Goal: Information Seeking & Learning: Learn about a topic

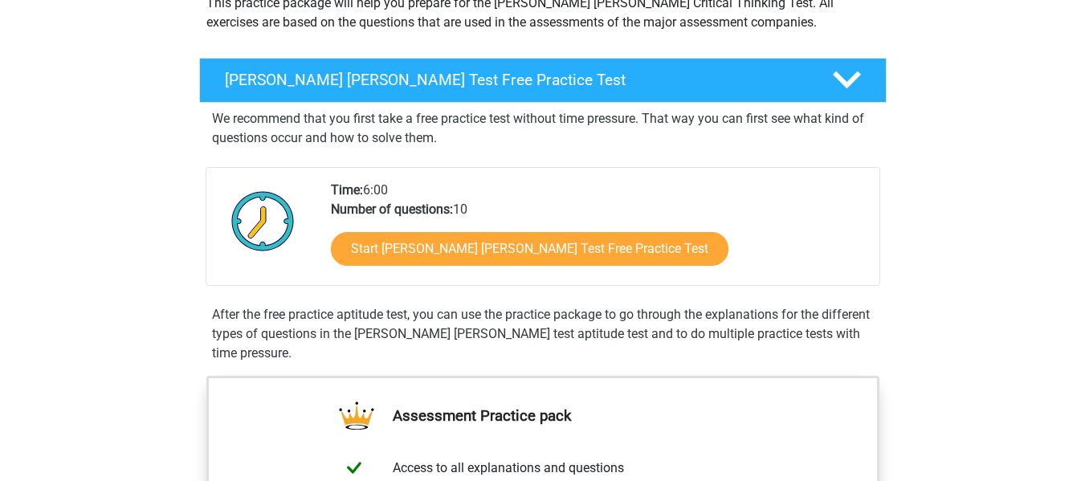
scroll to position [207, 0]
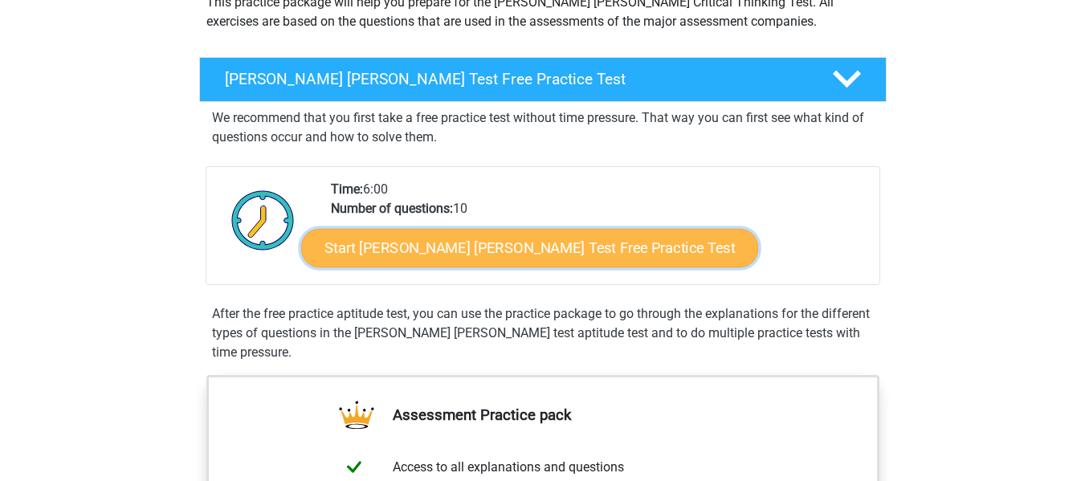
click at [539, 254] on link "Start Watson Glaser Test Free Practice Test" at bounding box center [529, 248] width 457 height 39
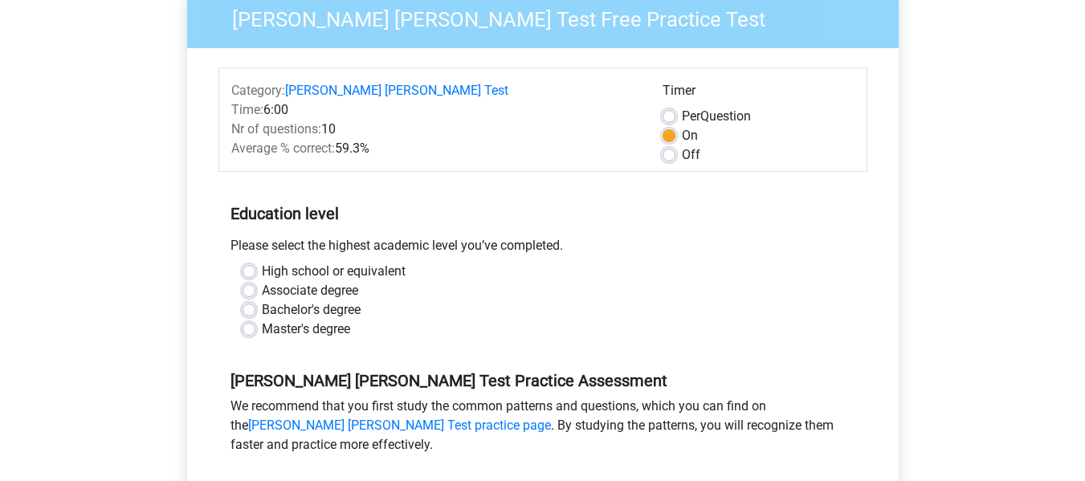
scroll to position [166, 0]
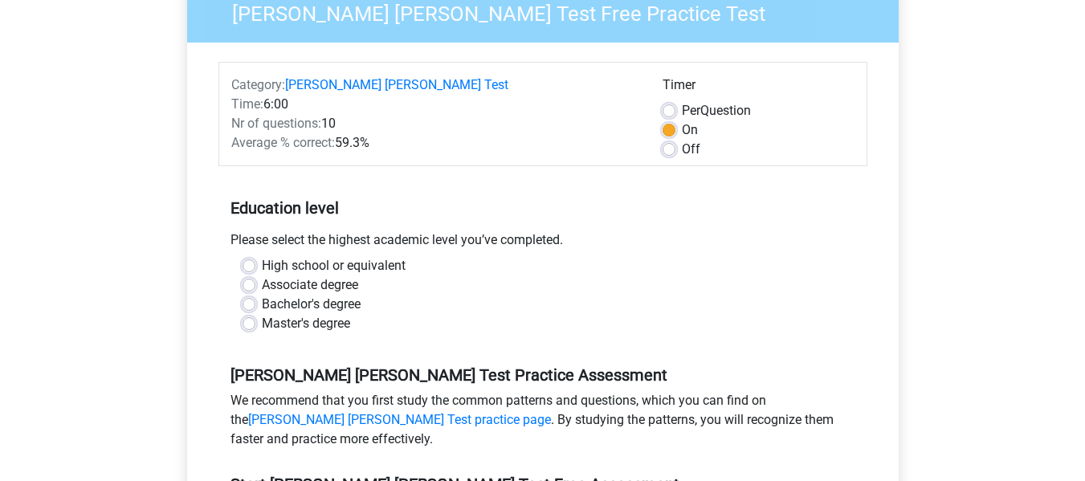
click at [262, 256] on label "High school or equivalent" at bounding box center [334, 265] width 144 height 19
click at [247, 256] on input "High school or equivalent" at bounding box center [248, 264] width 13 height 16
radio input "true"
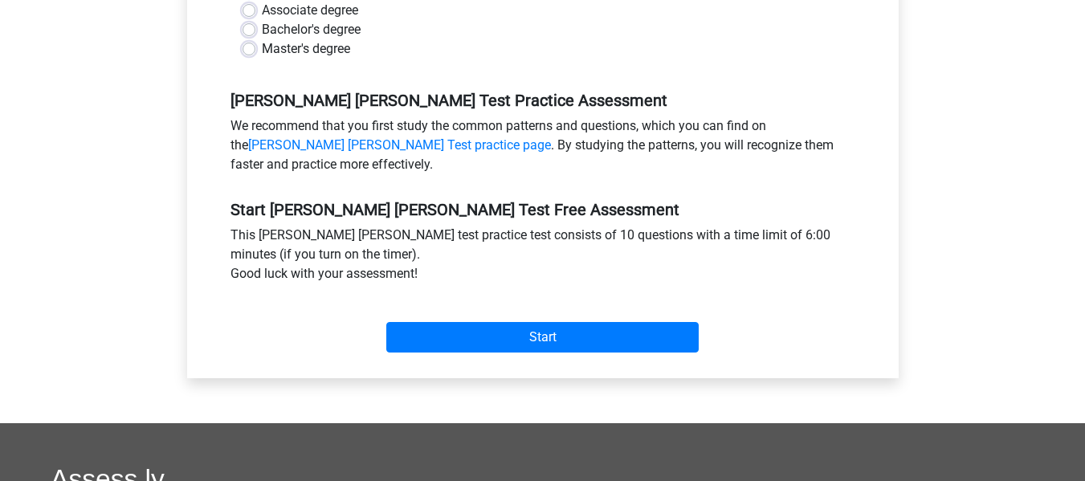
scroll to position [443, 0]
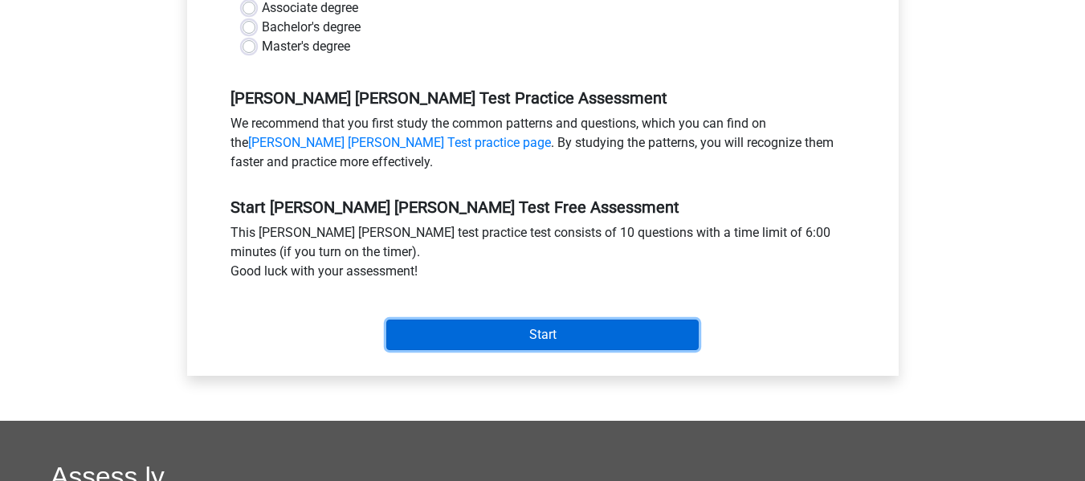
click at [548, 320] on input "Start" at bounding box center [542, 335] width 312 height 31
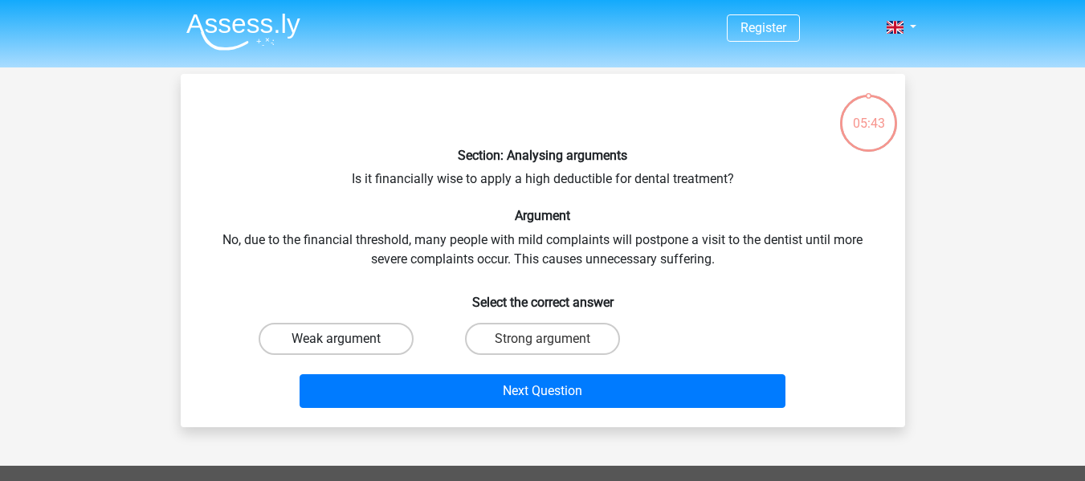
click at [356, 336] on label "Weak argument" at bounding box center [336, 339] width 155 height 32
click at [346, 339] on input "Weak argument" at bounding box center [341, 344] width 10 height 10
radio input "true"
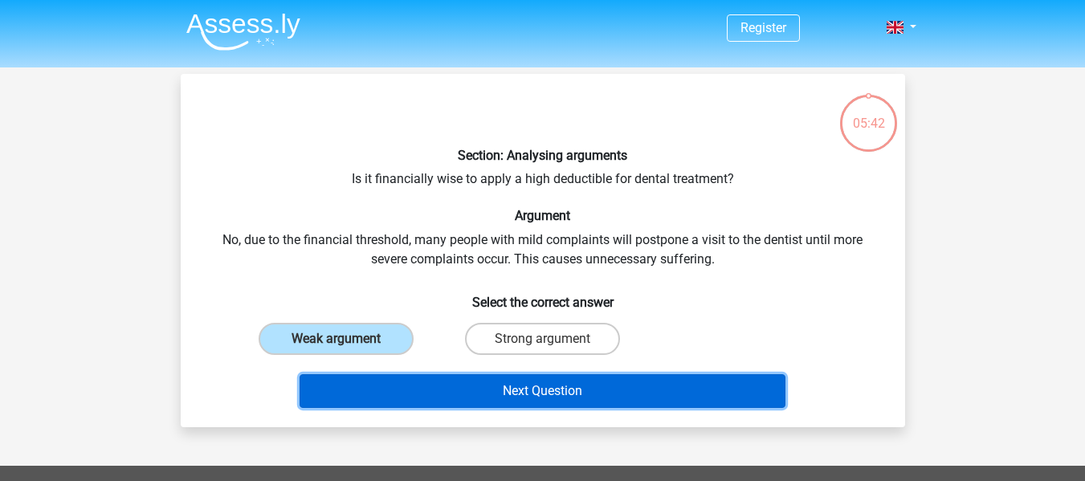
click at [499, 381] on button "Next Question" at bounding box center [542, 391] width 486 height 34
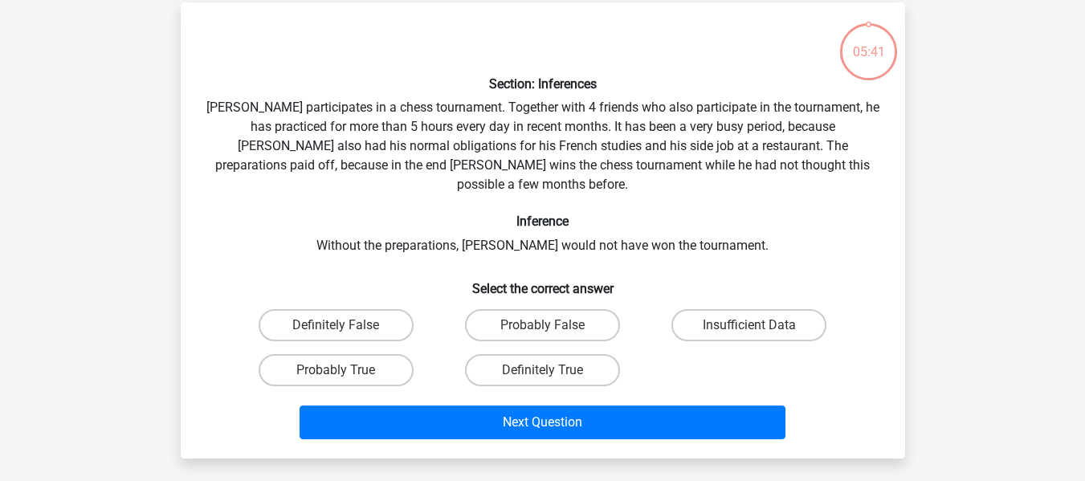
scroll to position [74, 0]
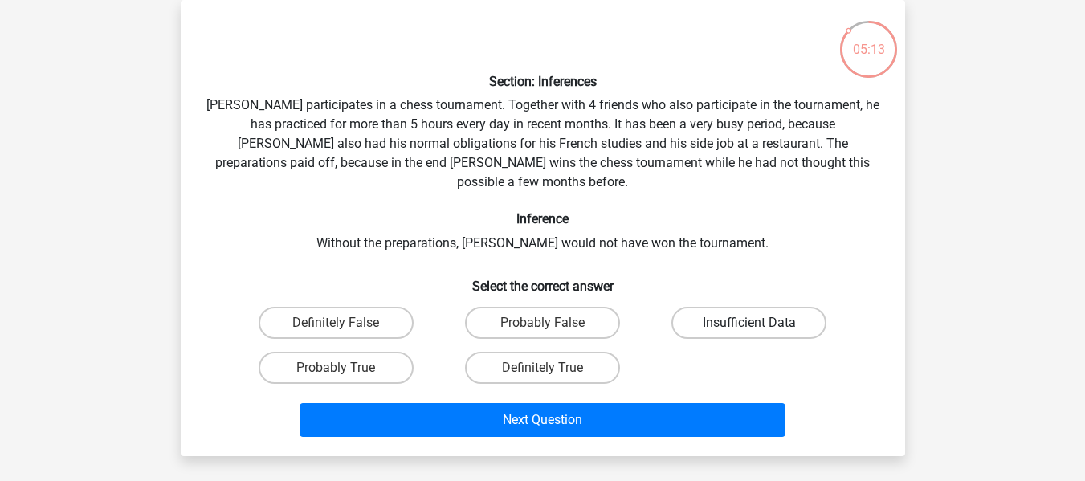
click at [731, 307] on label "Insufficient Data" at bounding box center [748, 323] width 155 height 32
click at [749, 323] on input "Insufficient Data" at bounding box center [754, 328] width 10 height 10
radio input "true"
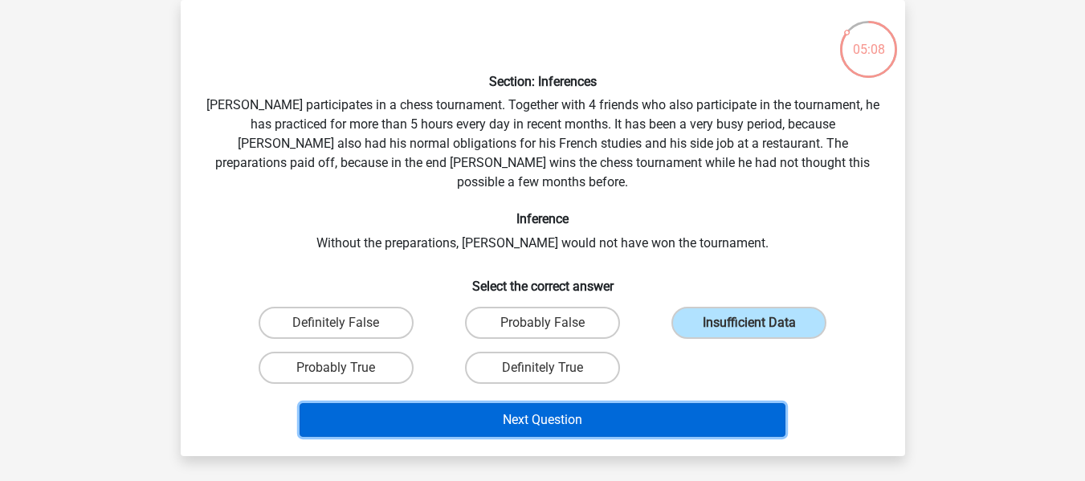
click at [479, 403] on button "Next Question" at bounding box center [542, 420] width 486 height 34
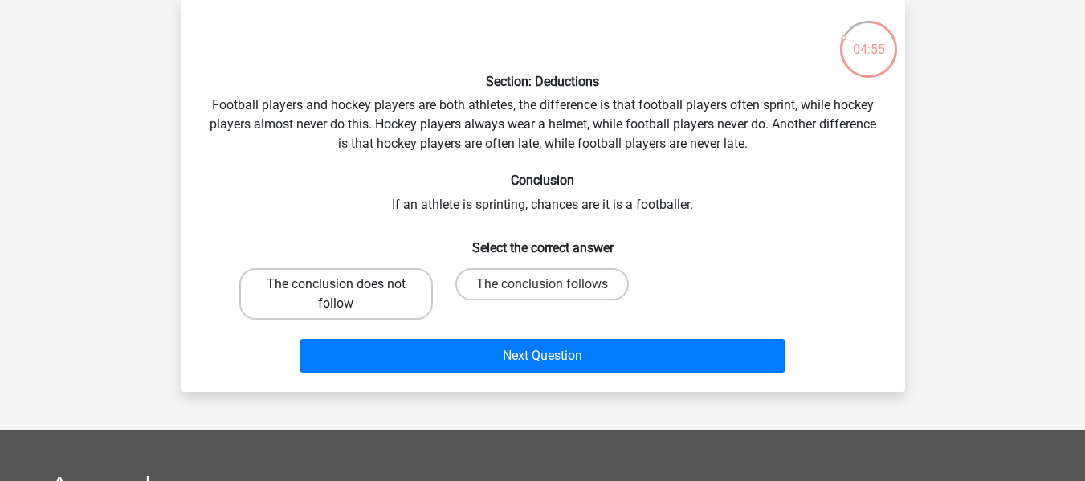
click at [384, 283] on label "The conclusion does not follow" at bounding box center [335, 293] width 193 height 51
click at [346, 284] on input "The conclusion does not follow" at bounding box center [341, 289] width 10 height 10
radio input "true"
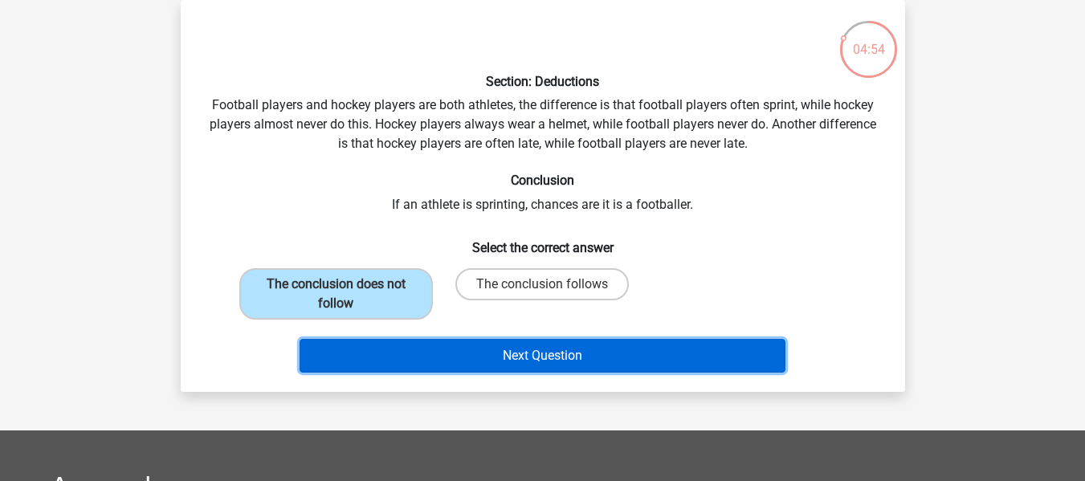
click at [470, 351] on button "Next Question" at bounding box center [542, 356] width 486 height 34
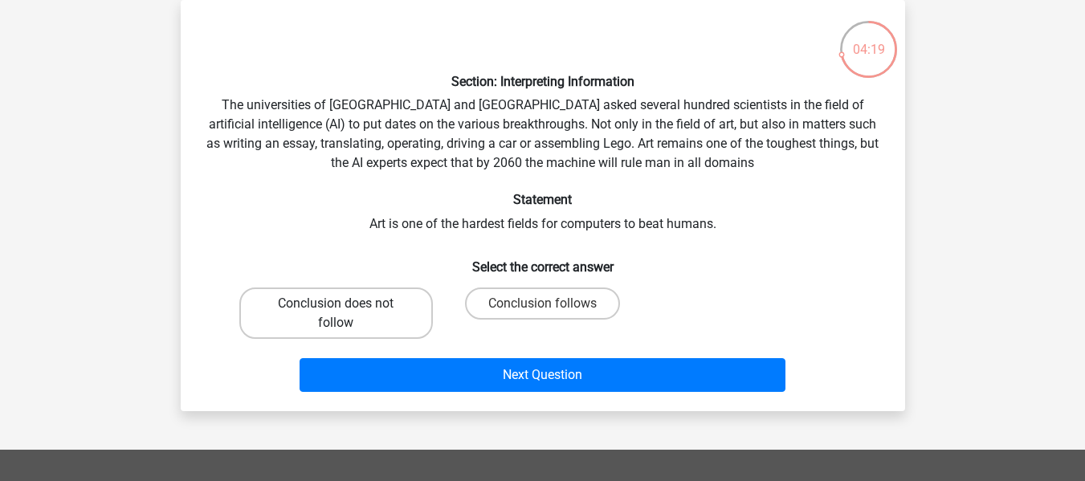
click at [373, 316] on label "Conclusion does not follow" at bounding box center [335, 312] width 193 height 51
click at [346, 314] on input "Conclusion does not follow" at bounding box center [341, 308] width 10 height 10
radio input "true"
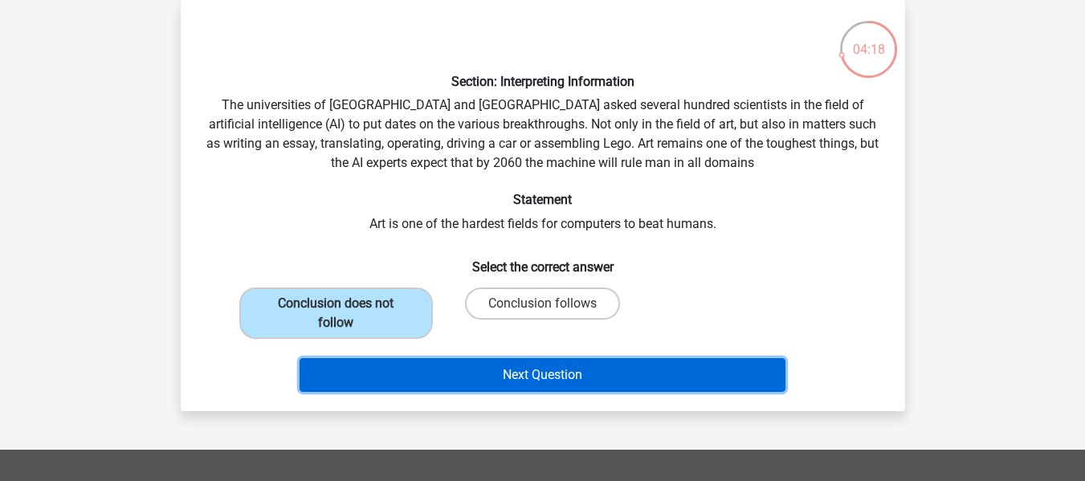
click at [478, 373] on button "Next Question" at bounding box center [542, 375] width 486 height 34
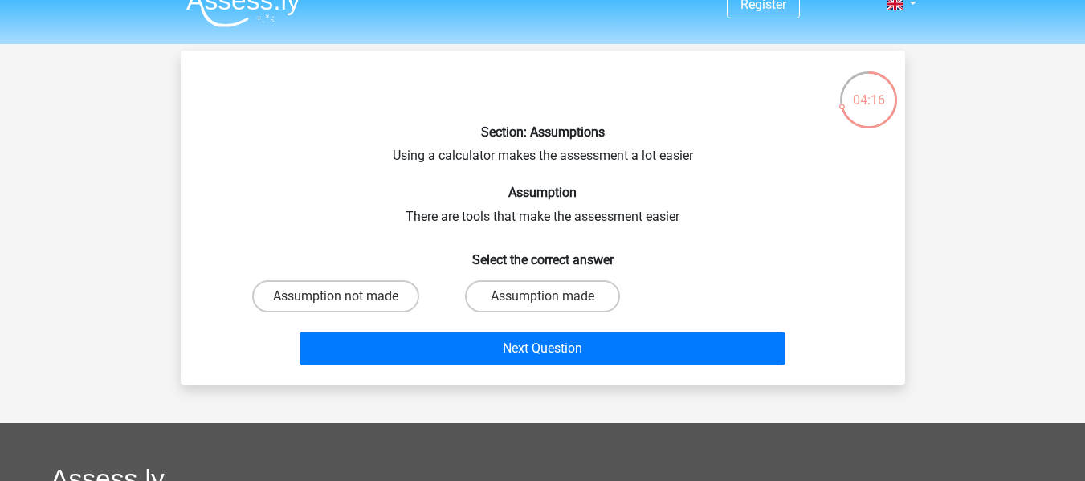
scroll to position [22, 0]
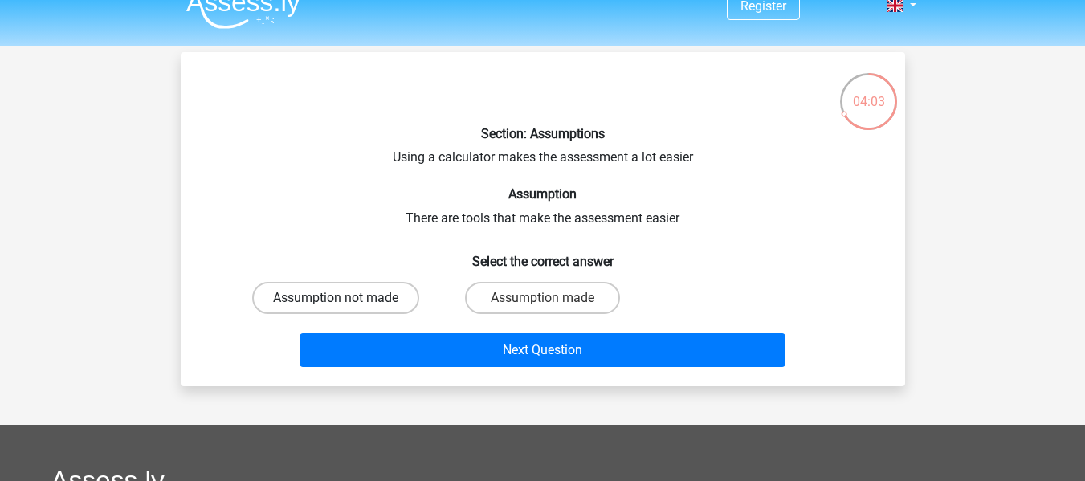
click at [354, 296] on label "Assumption not made" at bounding box center [335, 298] width 167 height 32
click at [346, 298] on input "Assumption not made" at bounding box center [341, 303] width 10 height 10
radio input "true"
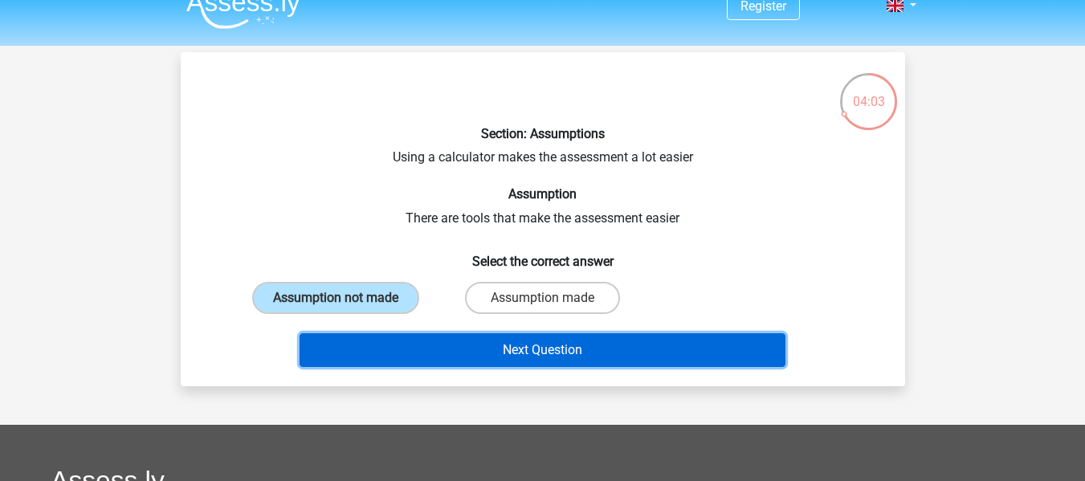
click at [425, 342] on button "Next Question" at bounding box center [542, 350] width 486 height 34
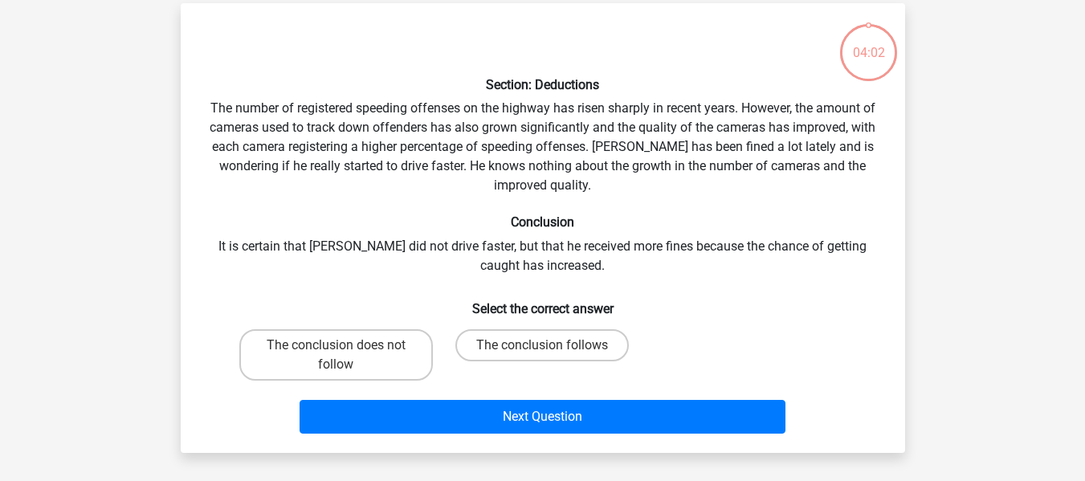
scroll to position [74, 0]
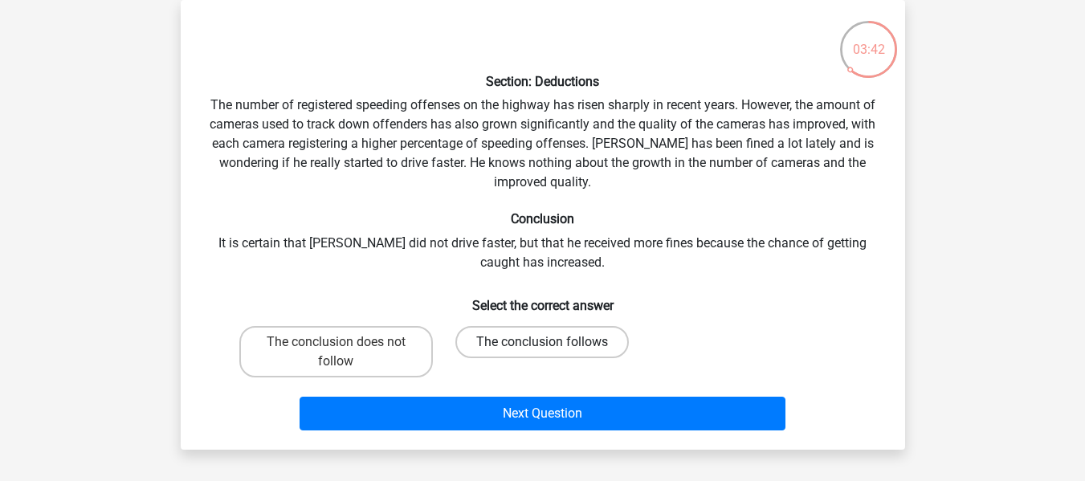
click at [527, 342] on label "The conclusion follows" at bounding box center [541, 342] width 173 height 32
click at [542, 342] on input "The conclusion follows" at bounding box center [547, 347] width 10 height 10
radio input "true"
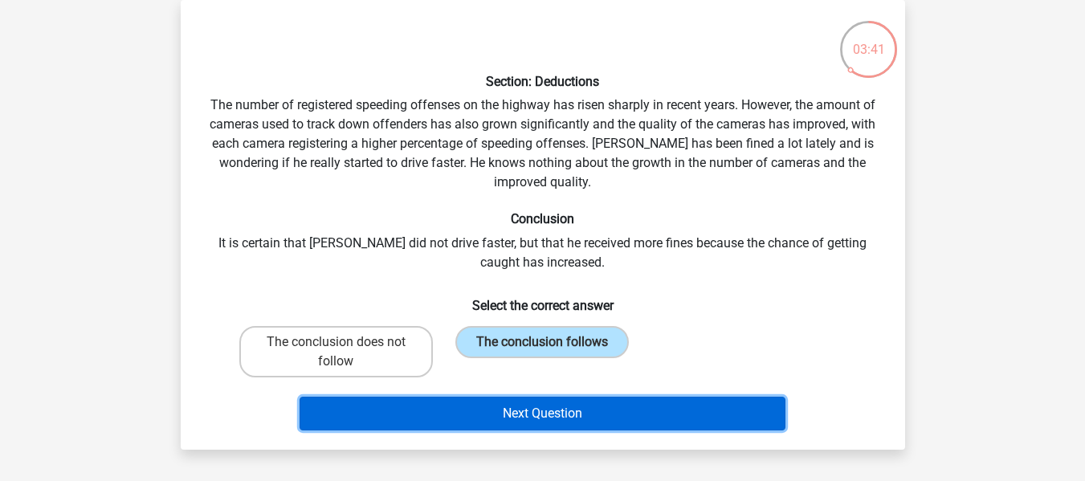
click at [528, 416] on button "Next Question" at bounding box center [542, 414] width 486 height 34
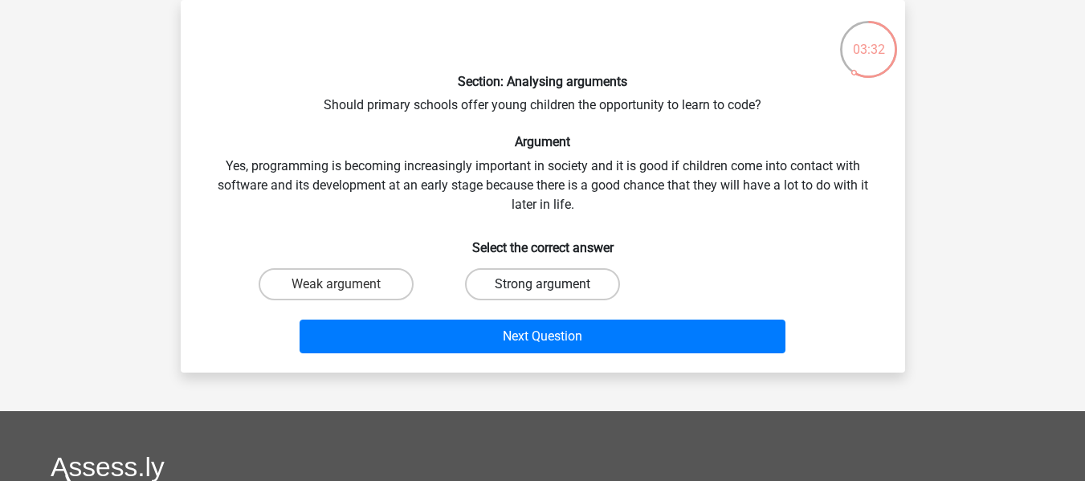
click at [527, 288] on label "Strong argument" at bounding box center [542, 284] width 155 height 32
click at [542, 288] on input "Strong argument" at bounding box center [547, 289] width 10 height 10
radio input "true"
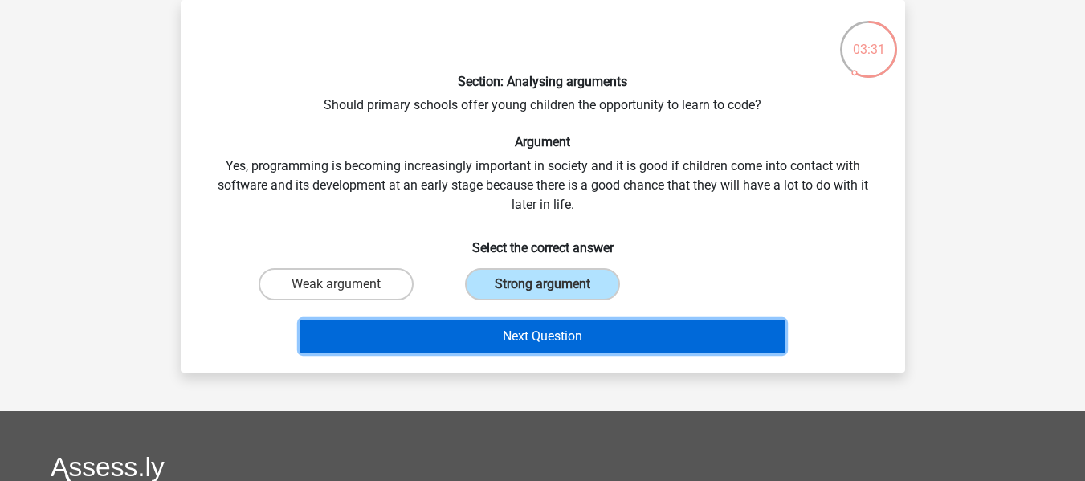
click at [548, 333] on button "Next Question" at bounding box center [542, 337] width 486 height 34
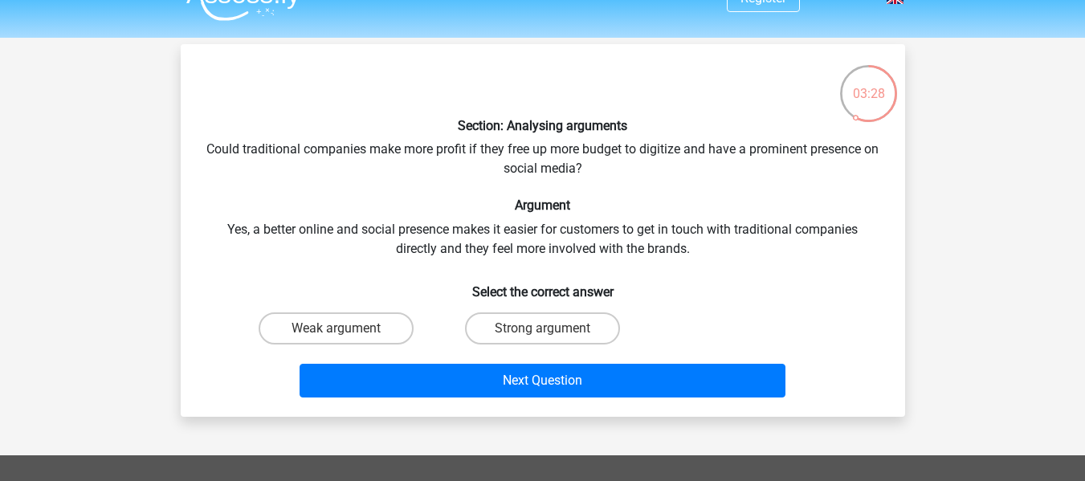
scroll to position [35, 0]
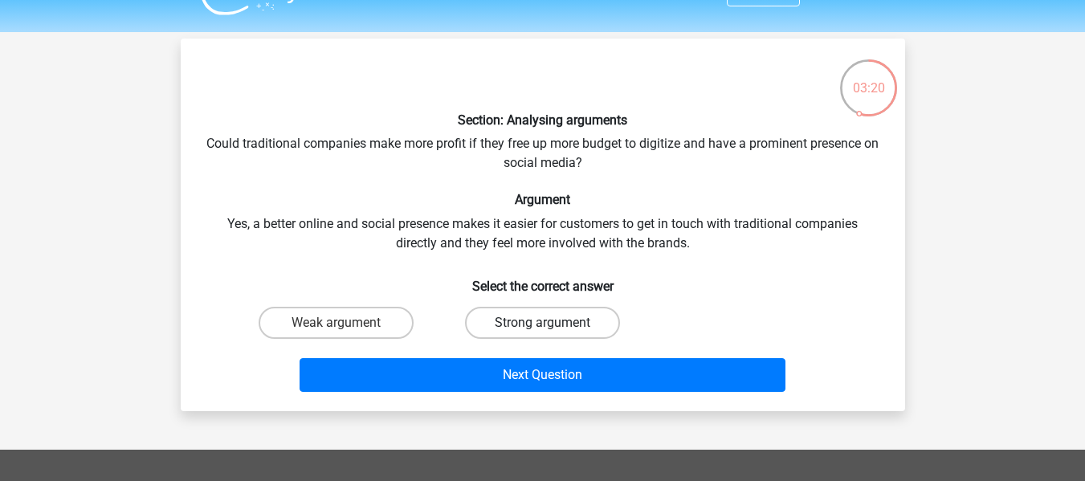
click at [572, 319] on label "Strong argument" at bounding box center [542, 323] width 155 height 32
click at [552, 323] on input "Strong argument" at bounding box center [547, 328] width 10 height 10
radio input "true"
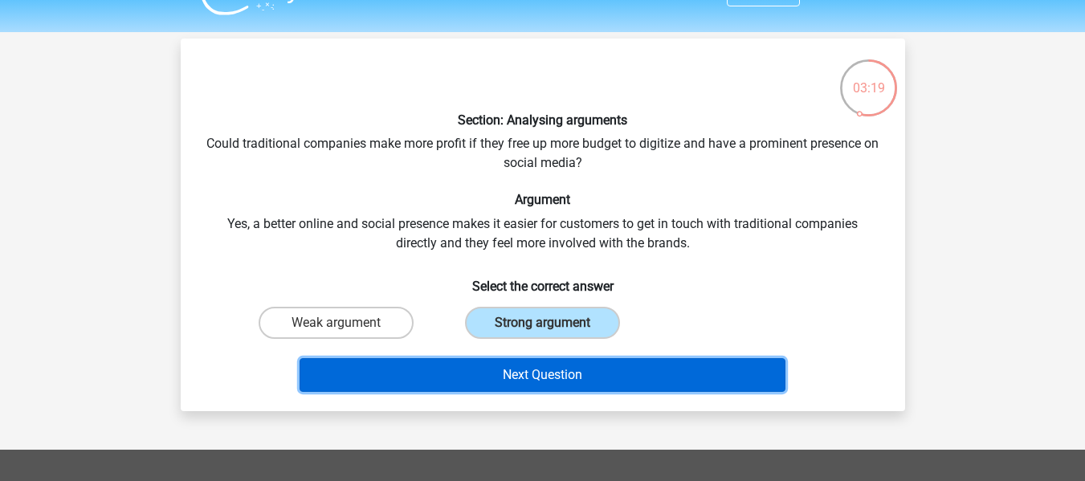
click at [564, 362] on button "Next Question" at bounding box center [542, 375] width 486 height 34
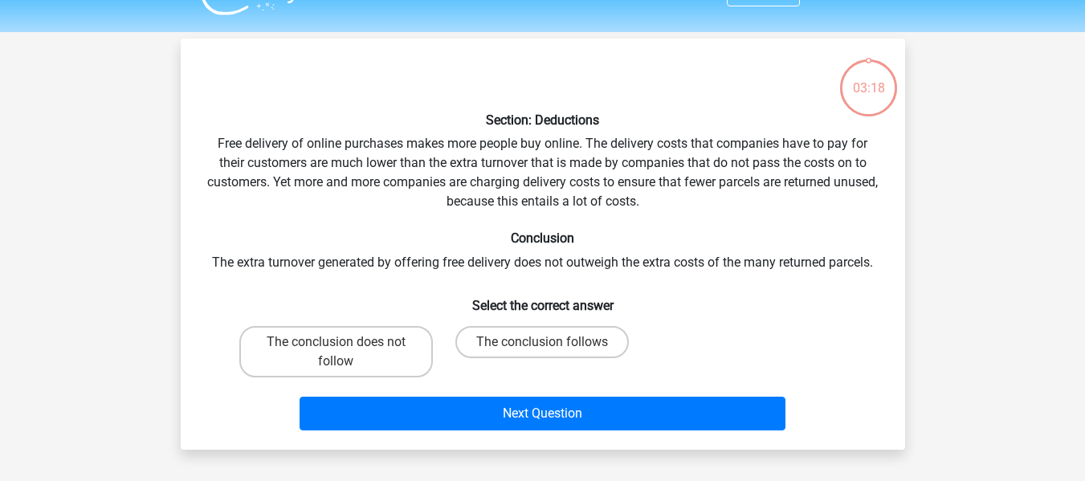
scroll to position [74, 0]
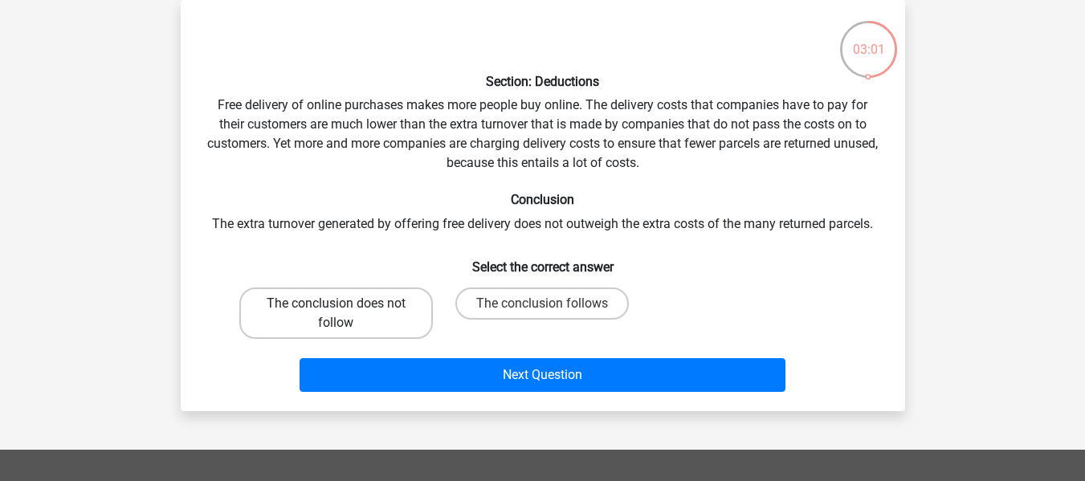
click at [368, 313] on label "The conclusion does not follow" at bounding box center [335, 312] width 193 height 51
click at [346, 313] on input "The conclusion does not follow" at bounding box center [341, 308] width 10 height 10
radio input "true"
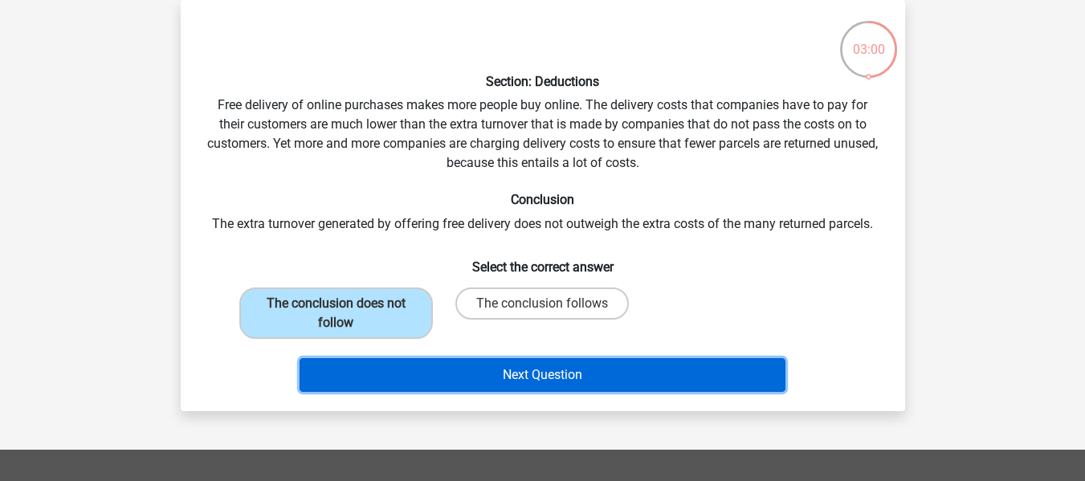
click at [518, 375] on button "Next Question" at bounding box center [542, 375] width 486 height 34
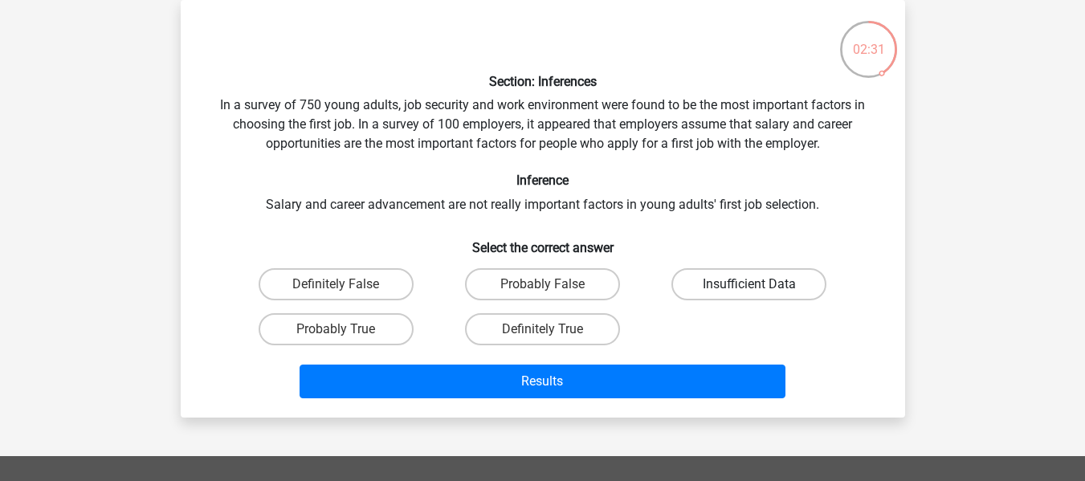
click at [721, 288] on label "Insufficient Data" at bounding box center [748, 284] width 155 height 32
click at [749, 288] on input "Insufficient Data" at bounding box center [754, 289] width 10 height 10
radio input "true"
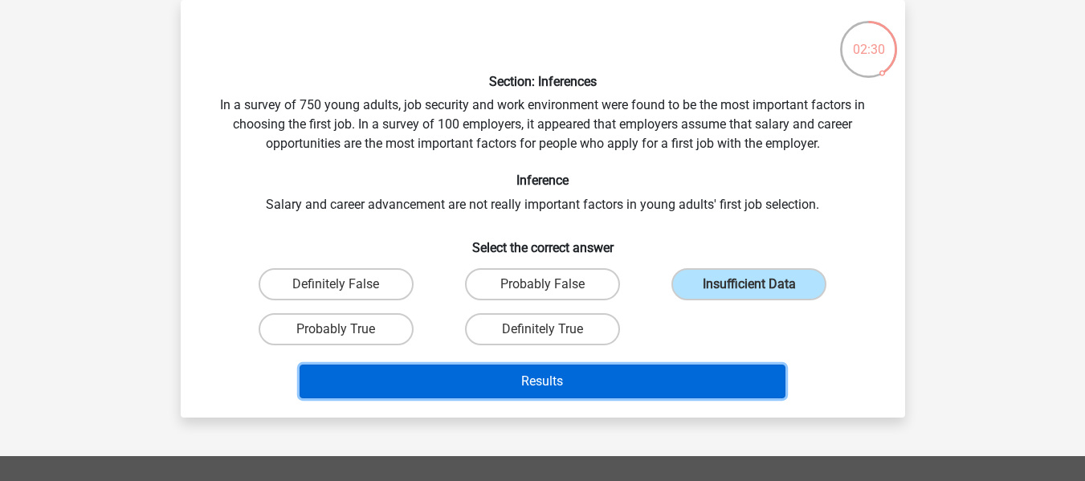
click at [615, 382] on button "Results" at bounding box center [542, 381] width 486 height 34
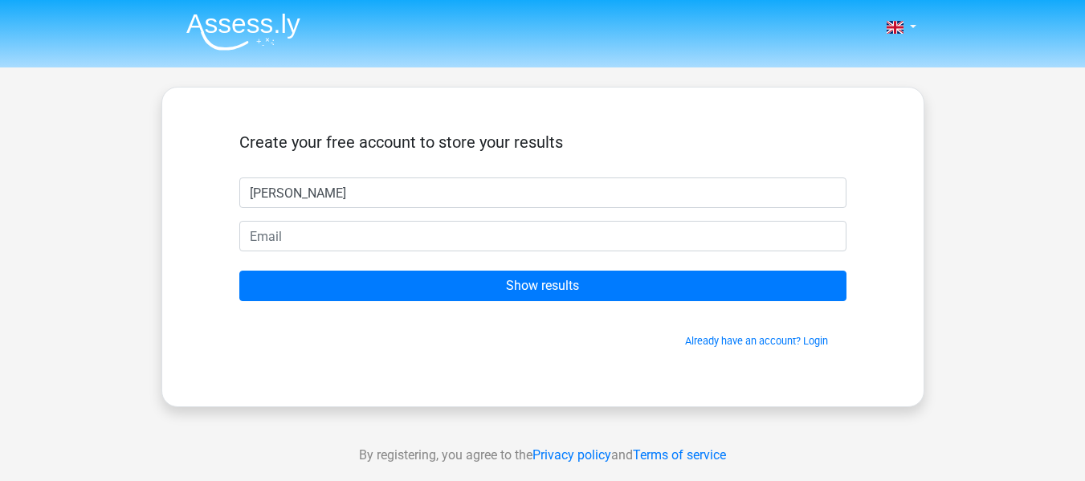
type input "Hugo Abreu"
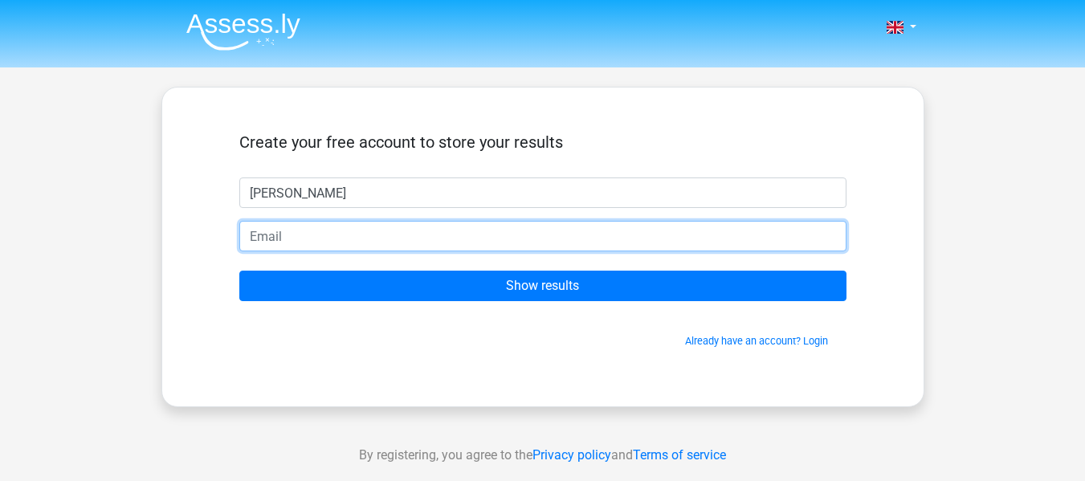
click at [418, 238] on input "email" at bounding box center [542, 236] width 607 height 31
type input "hugoabreu1@icloud.com"
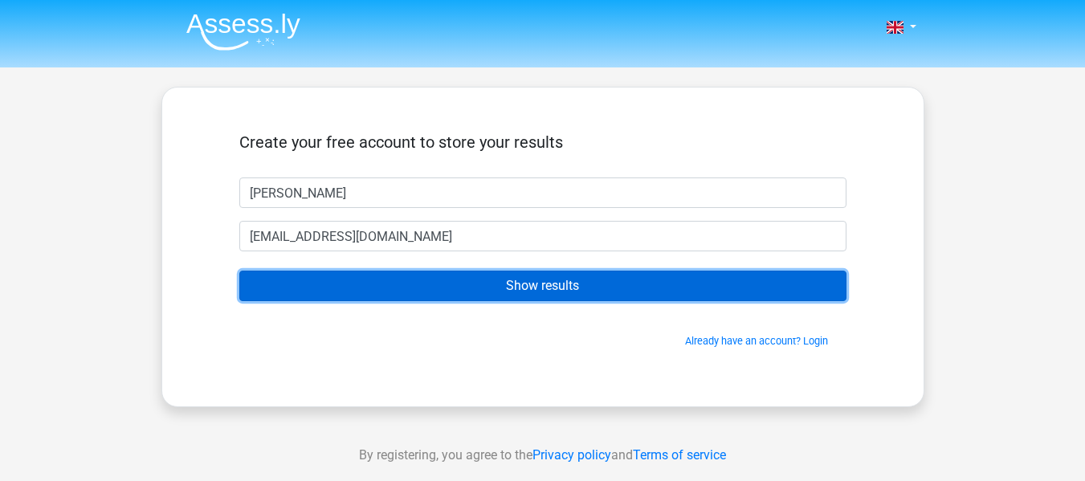
click at [463, 295] on input "Show results" at bounding box center [542, 286] width 607 height 31
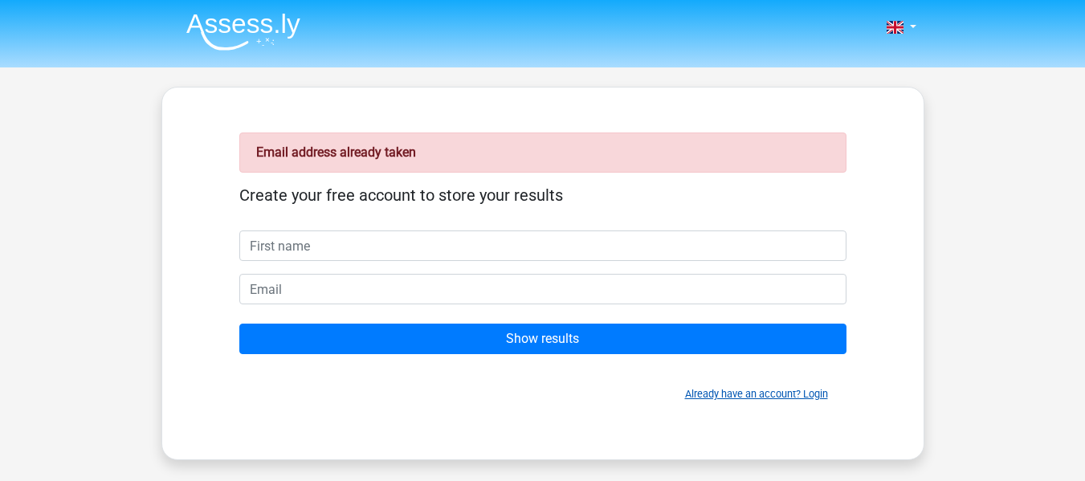
click at [703, 394] on link "Already have an account? Login" at bounding box center [756, 394] width 143 height 12
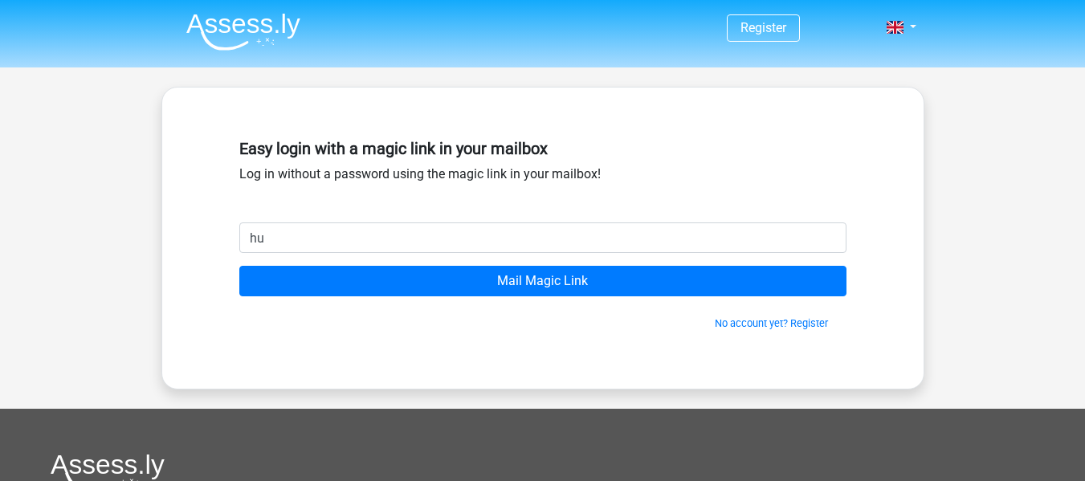
type input "[EMAIL_ADDRESS][DOMAIN_NAME]"
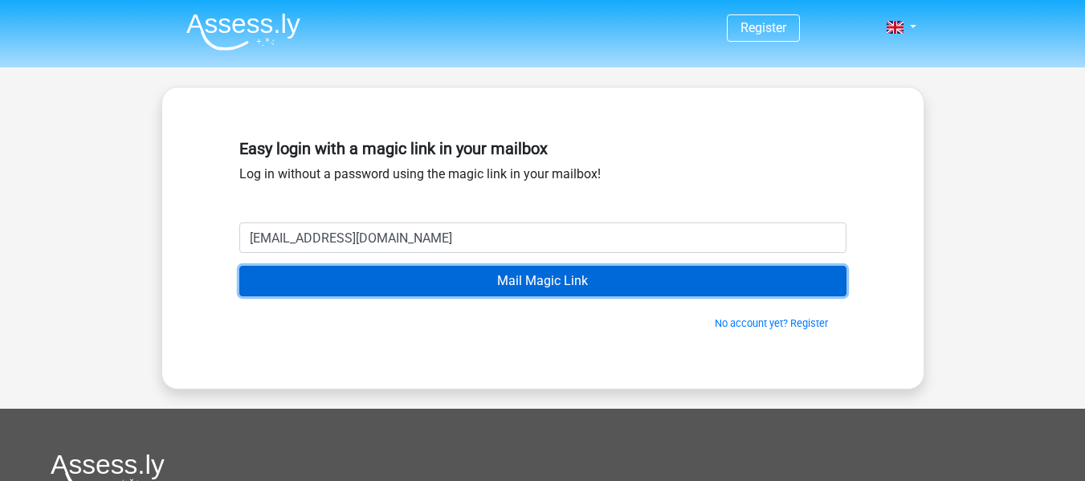
click at [476, 283] on input "Mail Magic Link" at bounding box center [542, 281] width 607 height 31
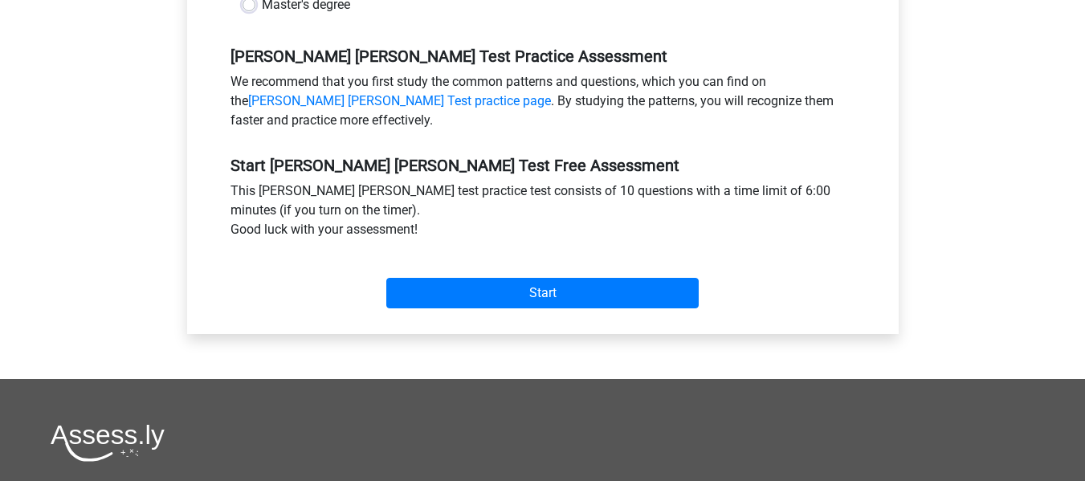
scroll to position [487, 0]
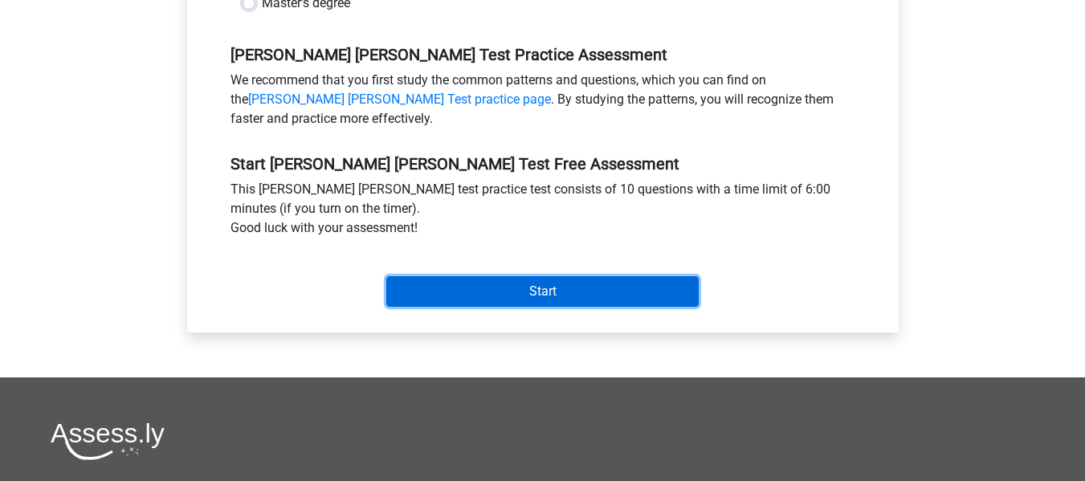
click at [585, 276] on input "Start" at bounding box center [542, 291] width 312 height 31
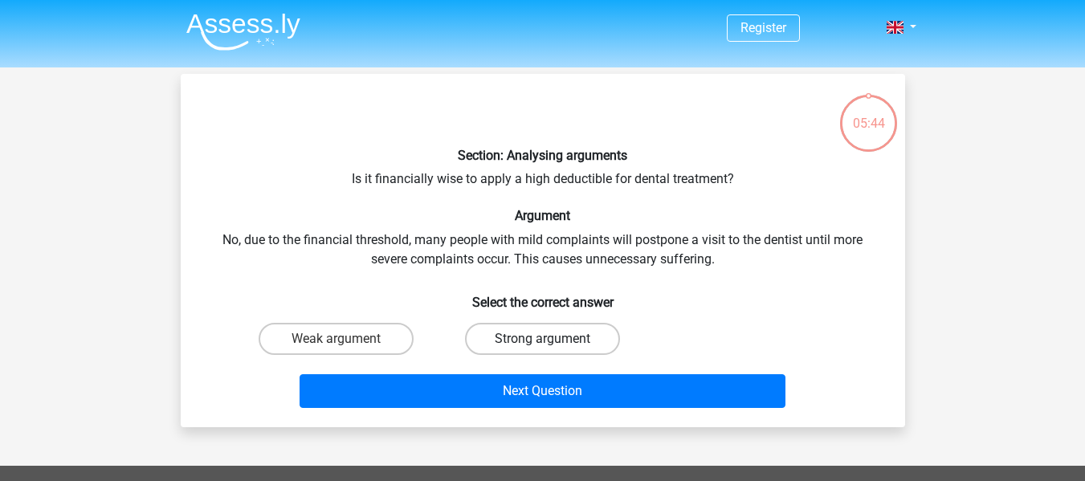
click at [518, 332] on label "Strong argument" at bounding box center [542, 339] width 155 height 32
click at [542, 339] on input "Strong argument" at bounding box center [547, 344] width 10 height 10
radio input "true"
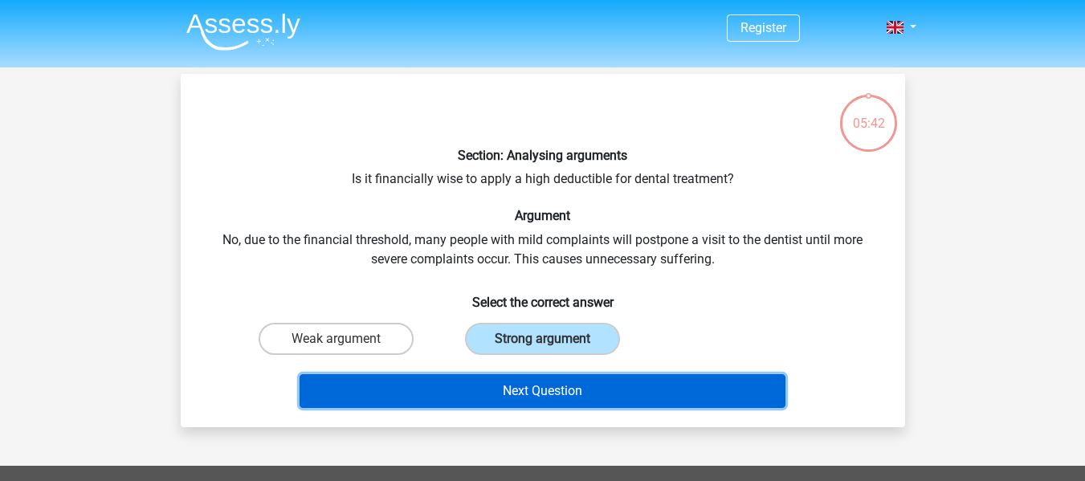
click at [564, 383] on button "Next Question" at bounding box center [542, 391] width 486 height 34
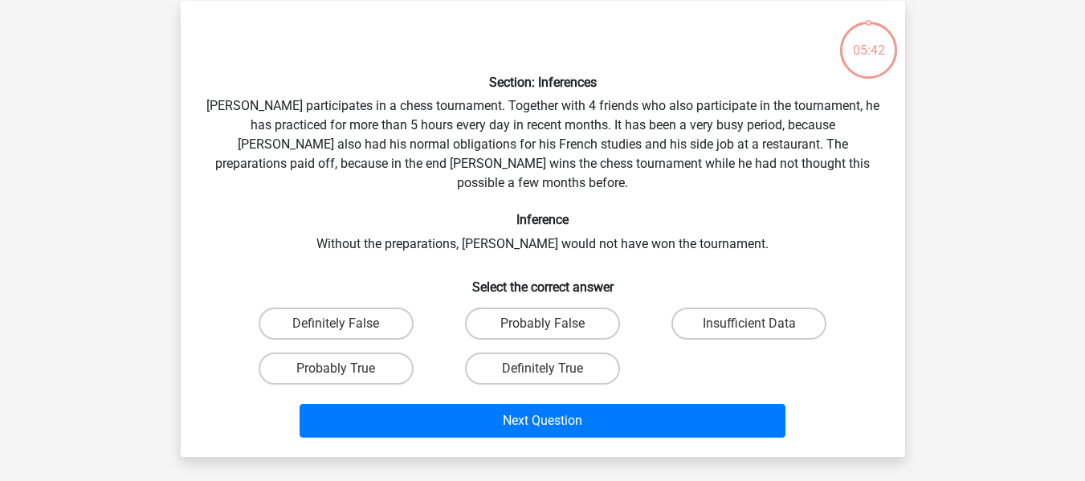
scroll to position [74, 0]
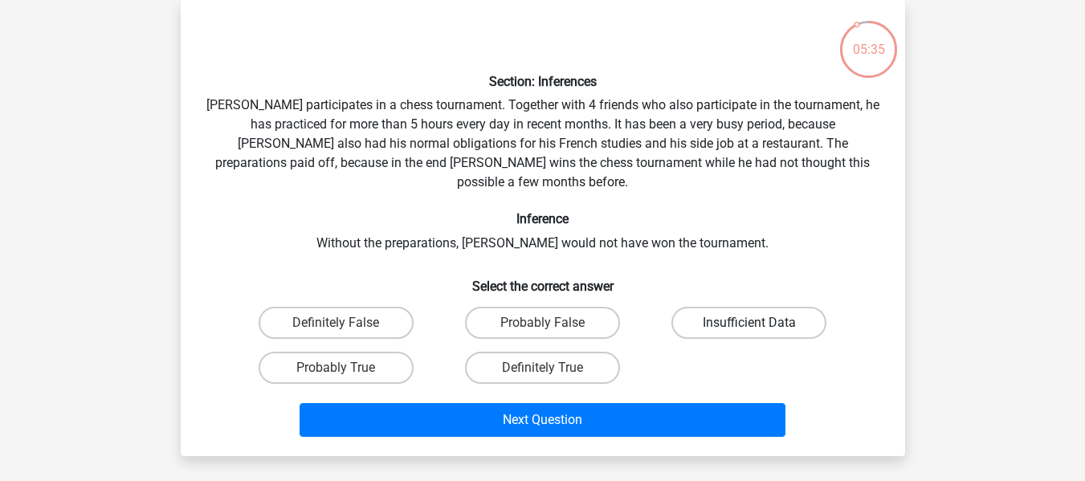
click at [723, 308] on label "Insufficient Data" at bounding box center [748, 323] width 155 height 32
click at [749, 323] on input "Insufficient Data" at bounding box center [754, 328] width 10 height 10
radio input "true"
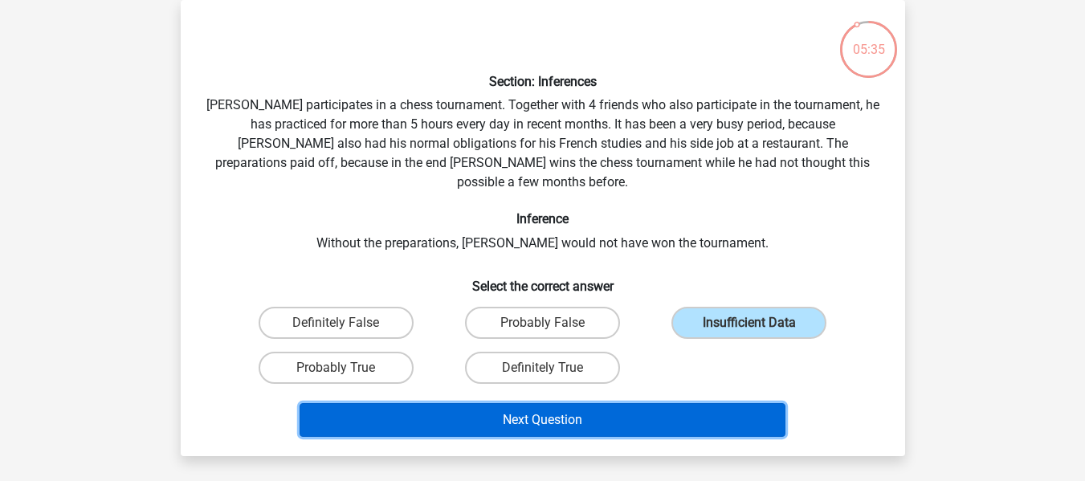
click at [605, 403] on button "Next Question" at bounding box center [542, 420] width 486 height 34
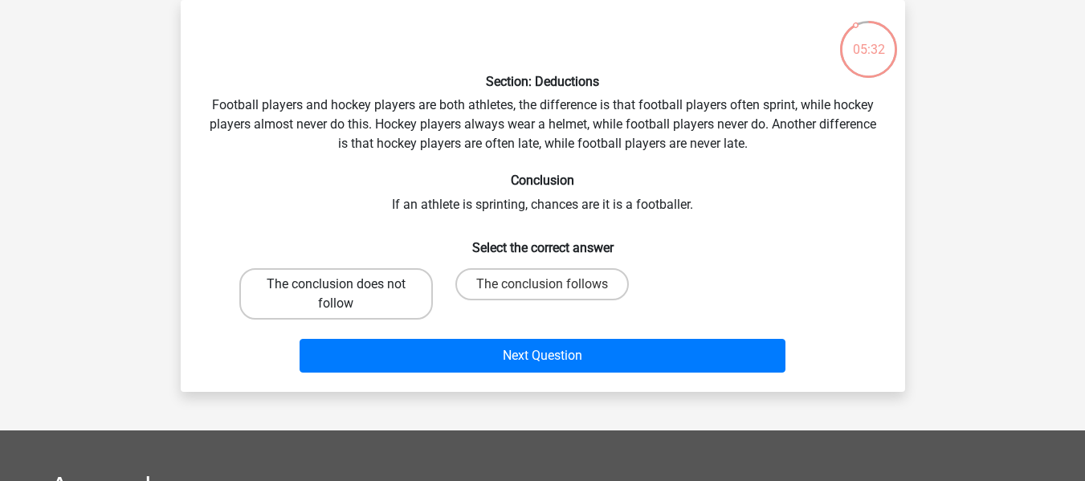
click at [391, 295] on label "The conclusion does not follow" at bounding box center [335, 293] width 193 height 51
click at [346, 295] on input "The conclusion does not follow" at bounding box center [341, 289] width 10 height 10
radio input "true"
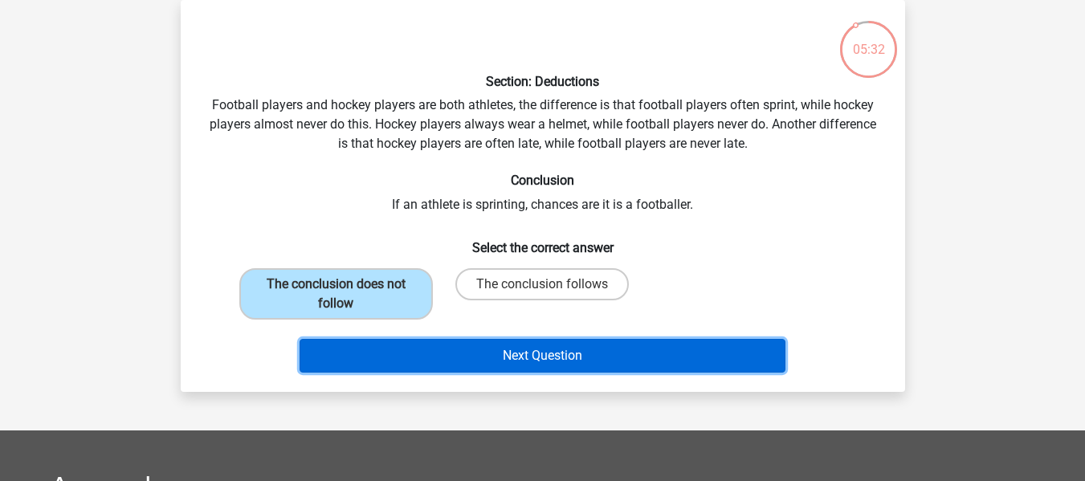
click at [502, 353] on button "Next Question" at bounding box center [542, 356] width 486 height 34
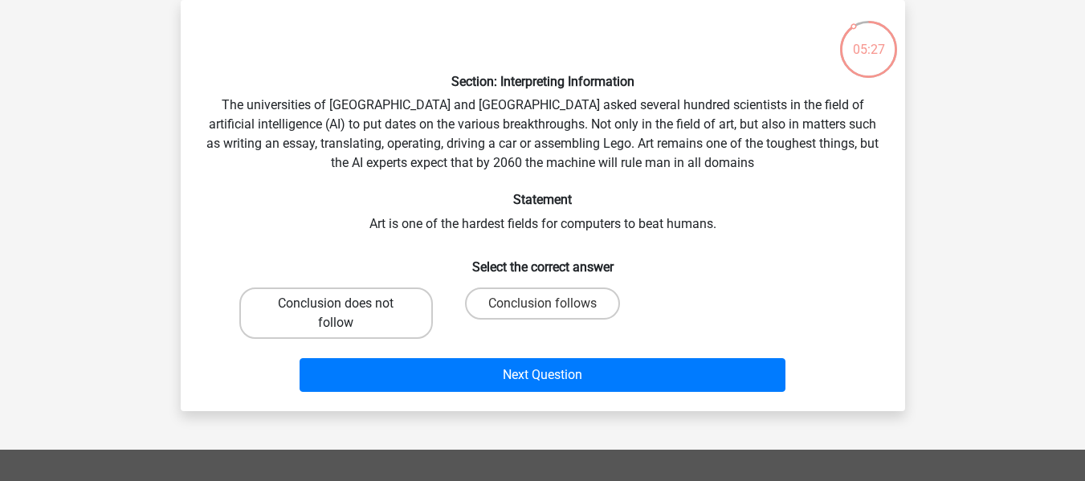
click at [365, 318] on label "Conclusion does not follow" at bounding box center [335, 312] width 193 height 51
click at [346, 314] on input "Conclusion does not follow" at bounding box center [341, 308] width 10 height 10
radio input "true"
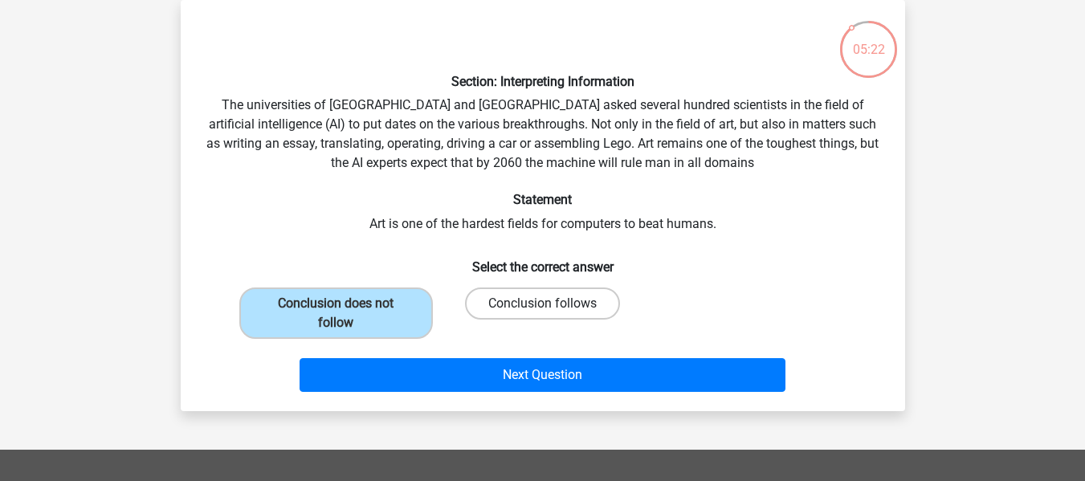
click at [531, 312] on label "Conclusion follows" at bounding box center [542, 303] width 155 height 32
click at [542, 312] on input "Conclusion follows" at bounding box center [547, 308] width 10 height 10
radio input "true"
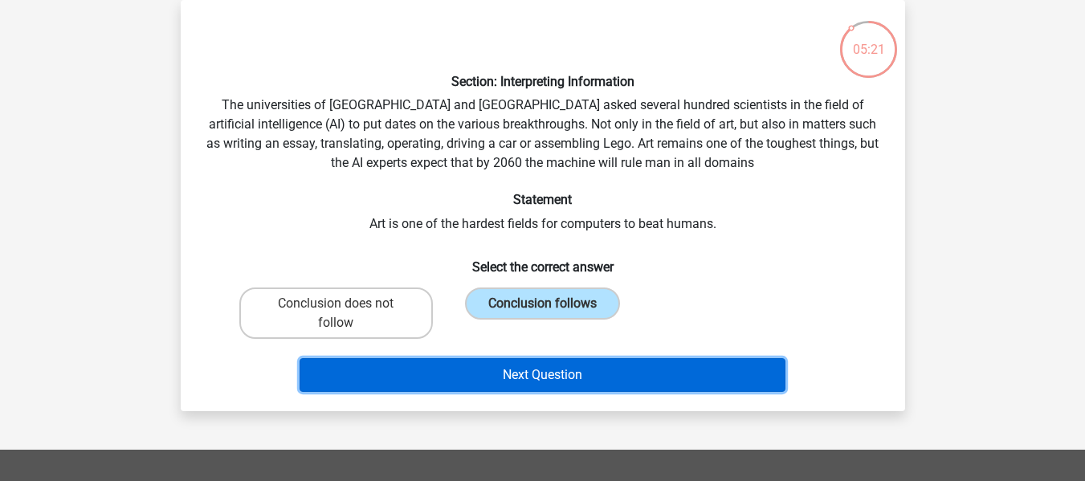
click at [555, 371] on button "Next Question" at bounding box center [542, 375] width 486 height 34
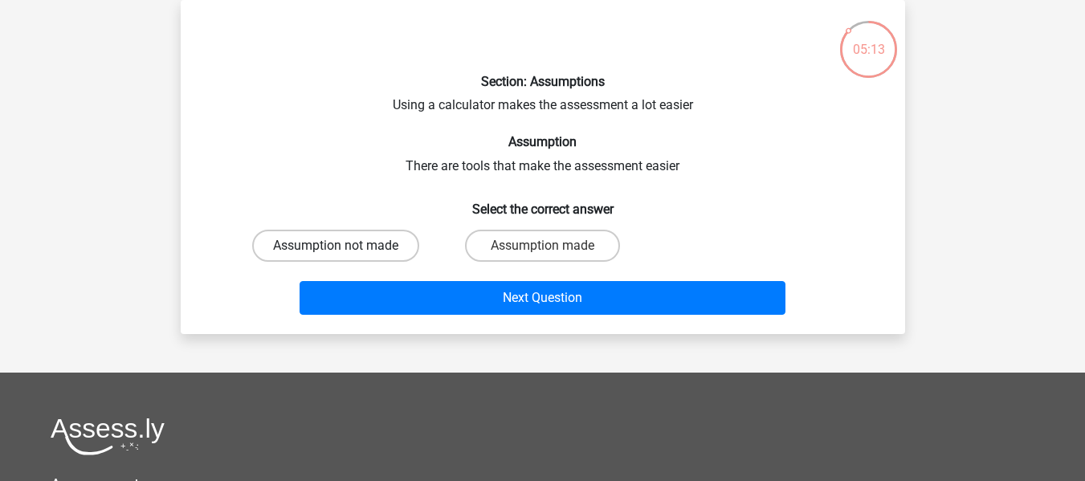
click at [358, 252] on label "Assumption not made" at bounding box center [335, 246] width 167 height 32
click at [346, 252] on input "Assumption not made" at bounding box center [341, 251] width 10 height 10
radio input "true"
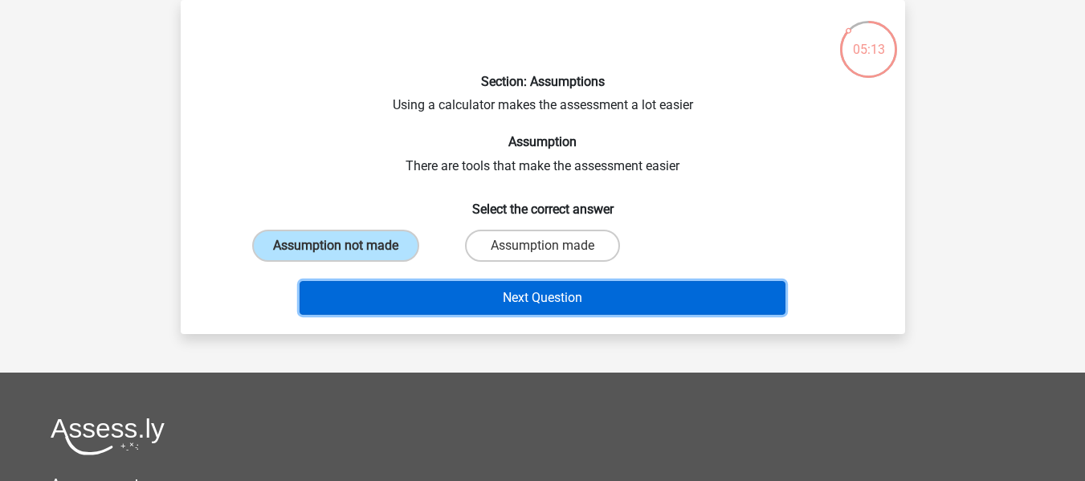
click at [418, 285] on button "Next Question" at bounding box center [542, 298] width 486 height 34
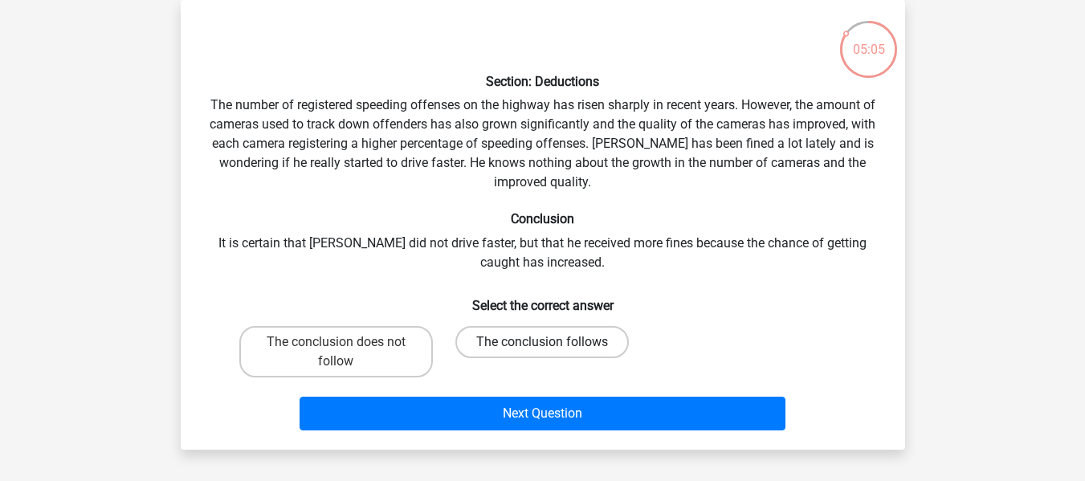
click at [553, 348] on label "The conclusion follows" at bounding box center [541, 342] width 173 height 32
click at [552, 348] on input "The conclusion follows" at bounding box center [547, 347] width 10 height 10
radio input "true"
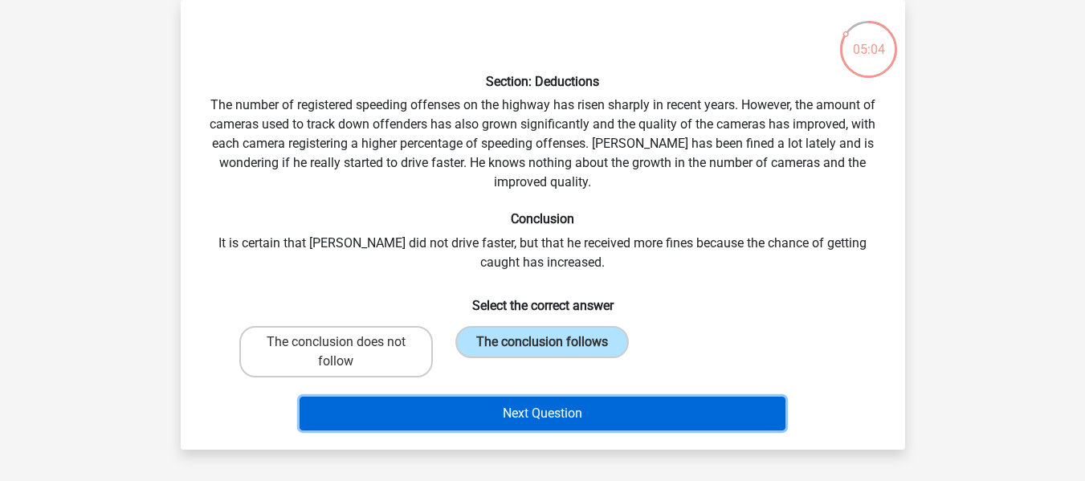
click at [561, 411] on button "Next Question" at bounding box center [542, 414] width 486 height 34
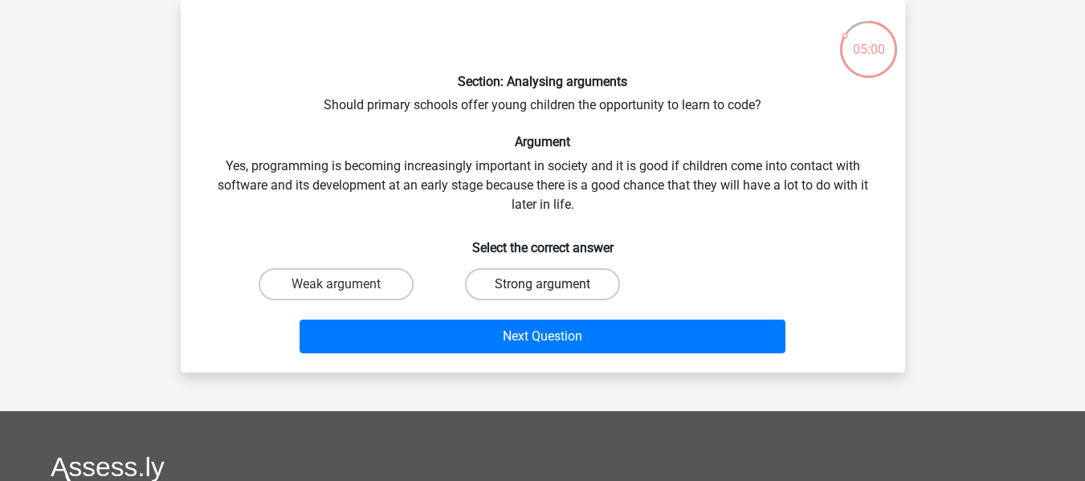
click at [487, 285] on label "Strong argument" at bounding box center [542, 284] width 155 height 32
click at [542, 285] on input "Strong argument" at bounding box center [547, 289] width 10 height 10
radio input "true"
click at [541, 360] on div "Section: Analysing arguments Should primary schools offer young children the op…" at bounding box center [543, 186] width 724 height 373
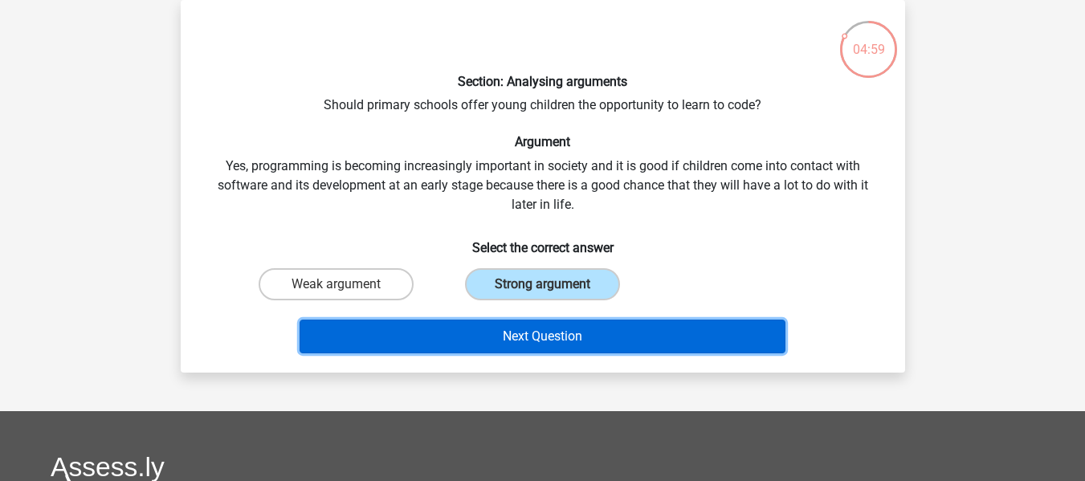
click at [550, 340] on button "Next Question" at bounding box center [542, 337] width 486 height 34
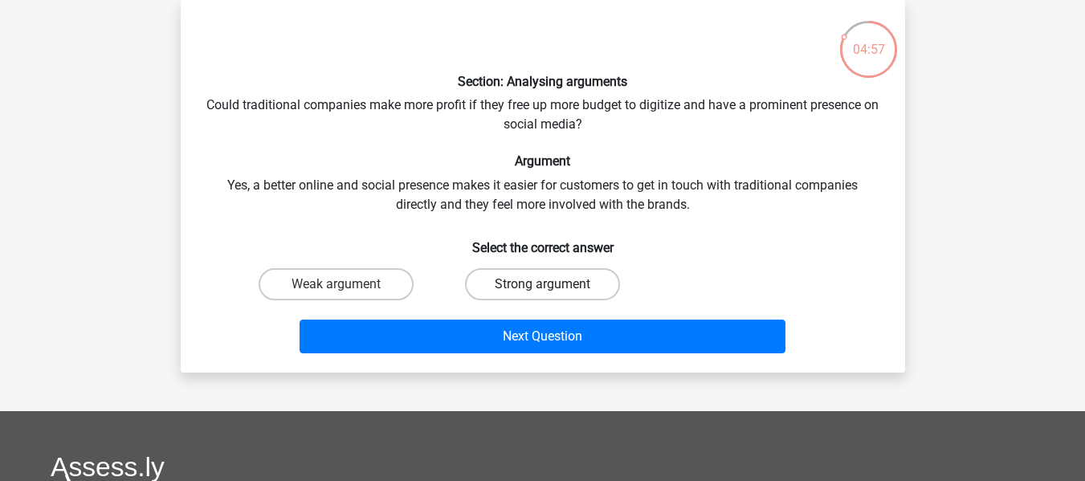
click at [575, 277] on label "Strong argument" at bounding box center [542, 284] width 155 height 32
click at [552, 284] on input "Strong argument" at bounding box center [547, 289] width 10 height 10
radio input "true"
click at [562, 313] on div "Next Question" at bounding box center [542, 333] width 673 height 53
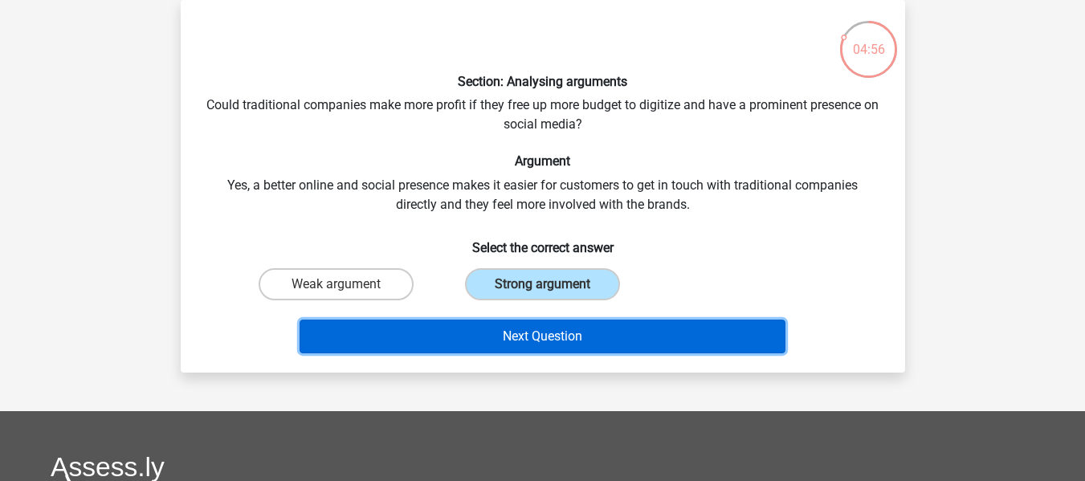
click at [561, 333] on button "Next Question" at bounding box center [542, 337] width 486 height 34
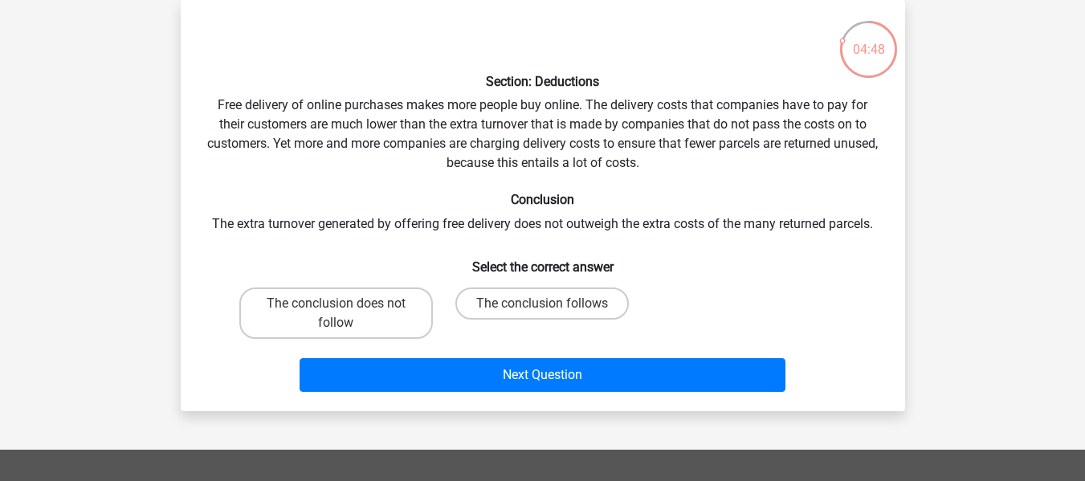
click at [543, 303] on input "The conclusion follows" at bounding box center [547, 308] width 10 height 10
radio input "true"
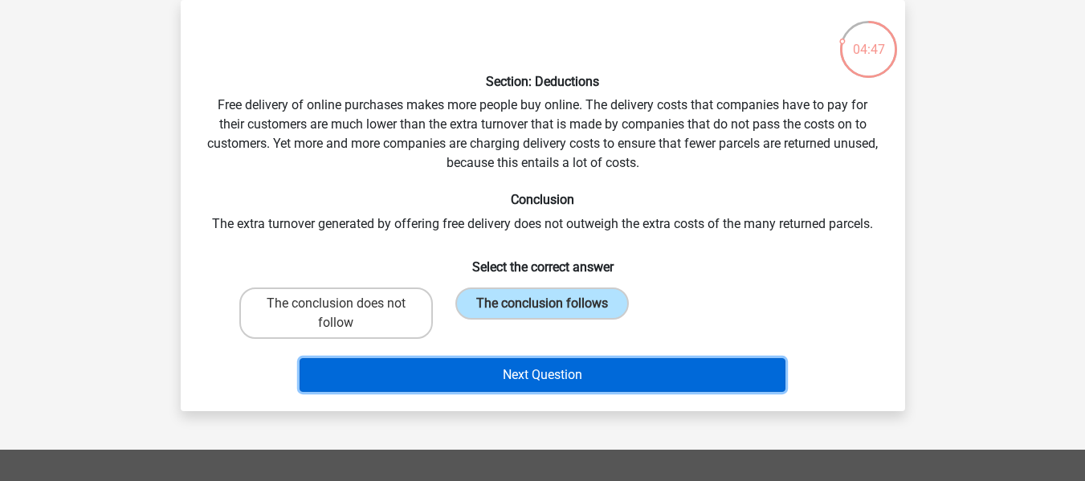
click at [543, 377] on button "Next Question" at bounding box center [542, 375] width 486 height 34
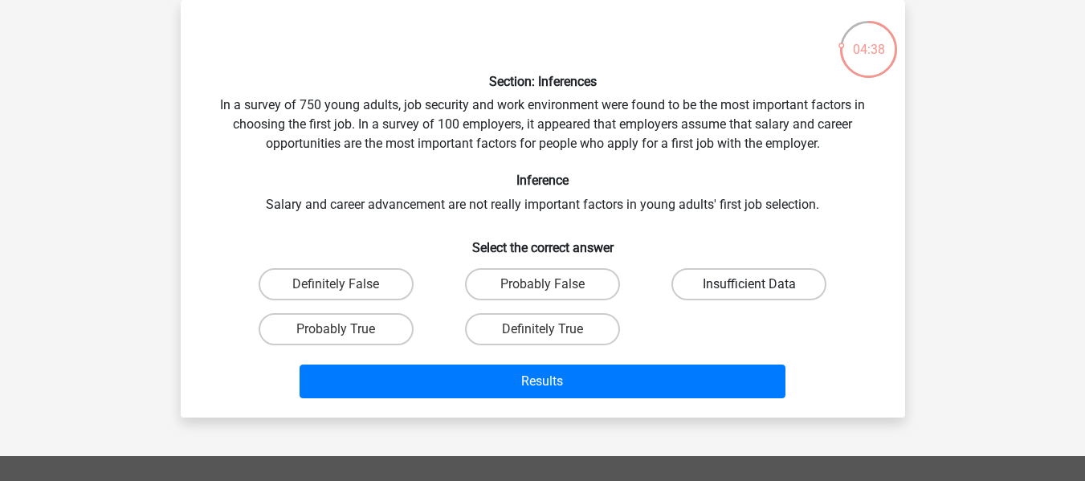
click at [714, 294] on label "Insufficient Data" at bounding box center [748, 284] width 155 height 32
click at [749, 294] on input "Insufficient Data" at bounding box center [754, 289] width 10 height 10
radio input "true"
click at [628, 362] on div "Results" at bounding box center [542, 378] width 673 height 53
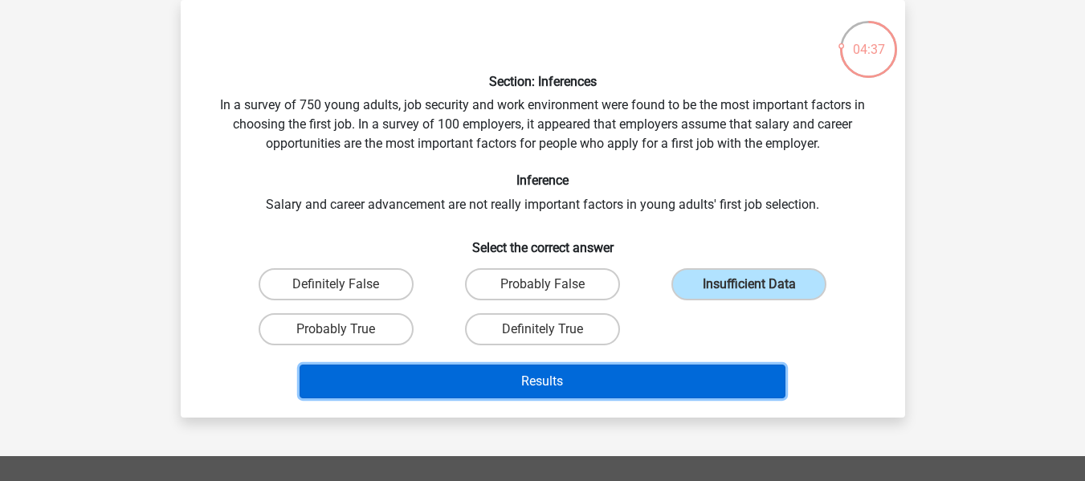
click at [626, 384] on button "Results" at bounding box center [542, 381] width 486 height 34
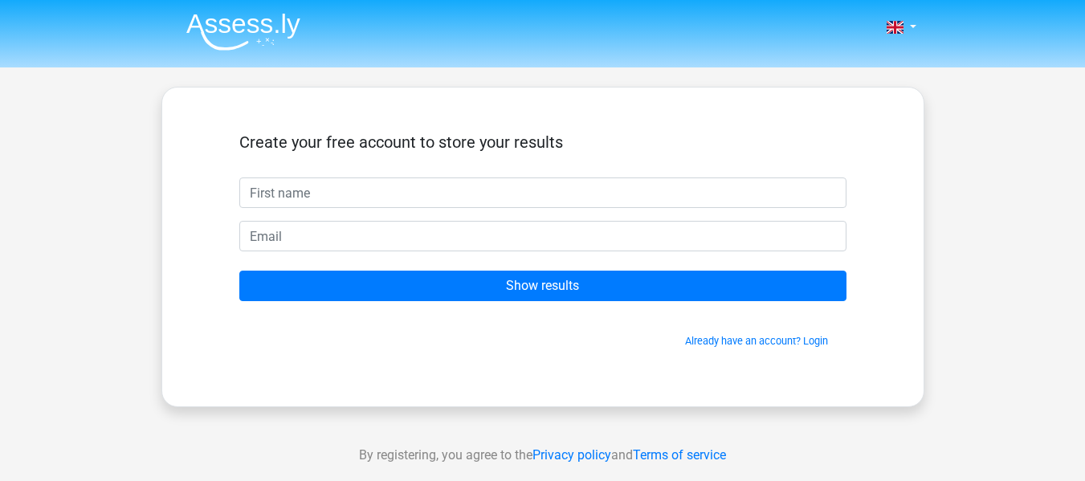
click at [819, 348] on span "Already have an account? Login" at bounding box center [543, 340] width 594 height 15
click at [817, 343] on link "Already have an account? Login" at bounding box center [756, 341] width 143 height 12
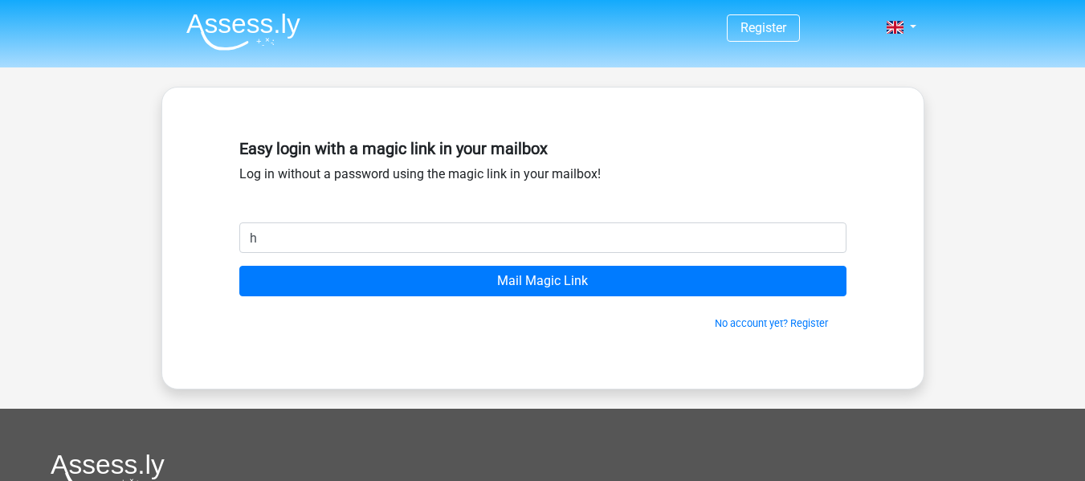
type input "[EMAIL_ADDRESS][DOMAIN_NAME]"
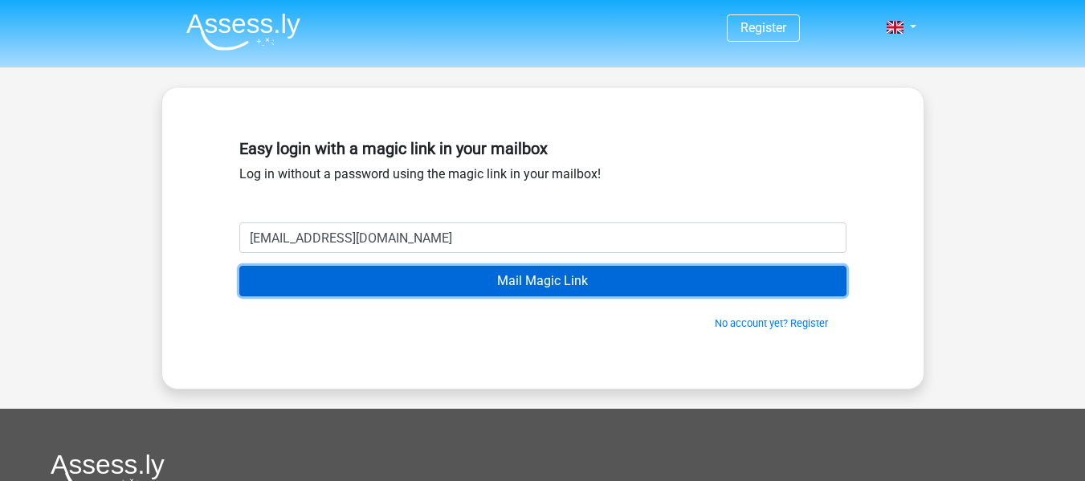
click at [478, 277] on input "Mail Magic Link" at bounding box center [542, 281] width 607 height 31
